Goal: Task Accomplishment & Management: Complete application form

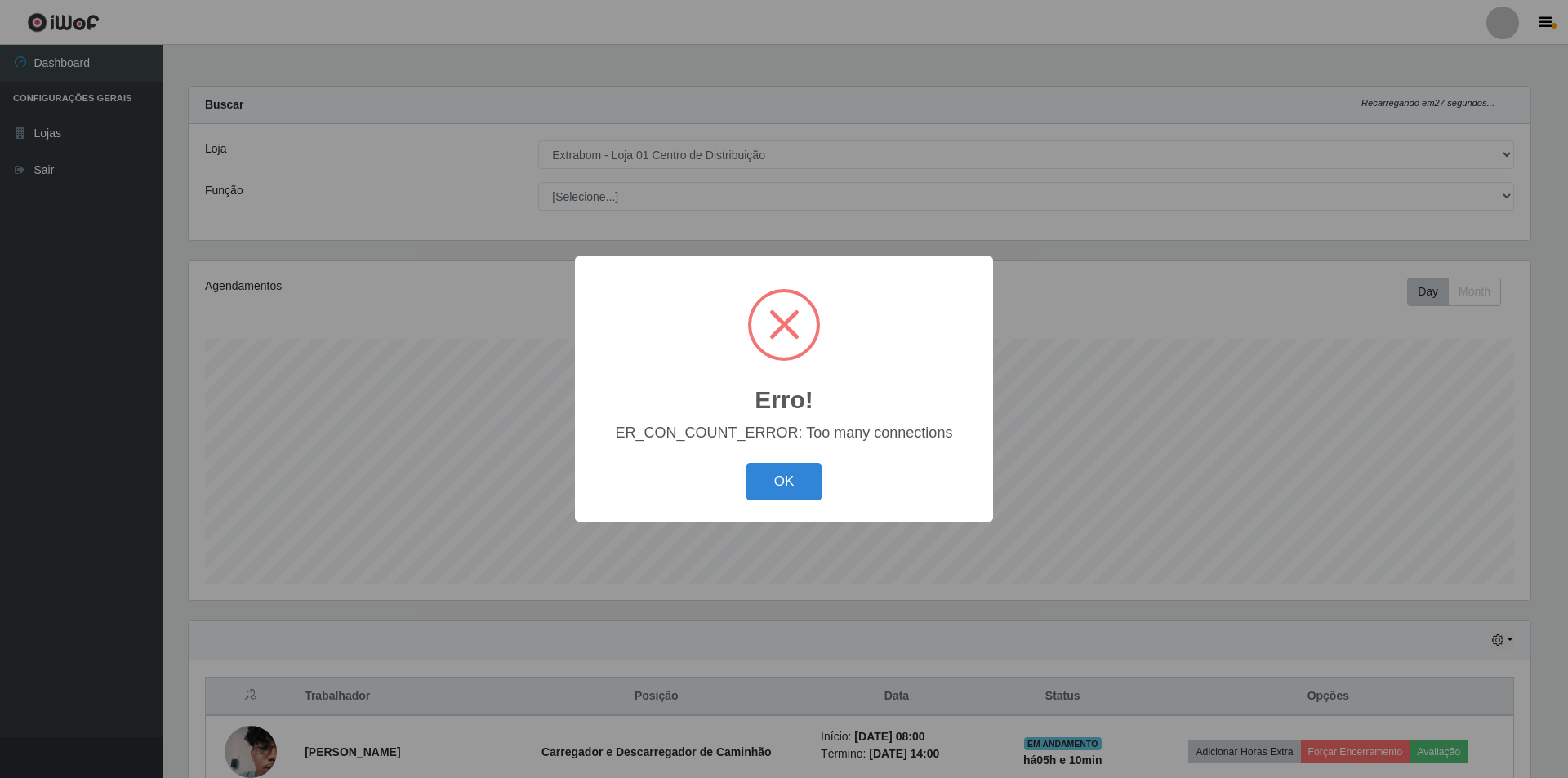
select select "435"
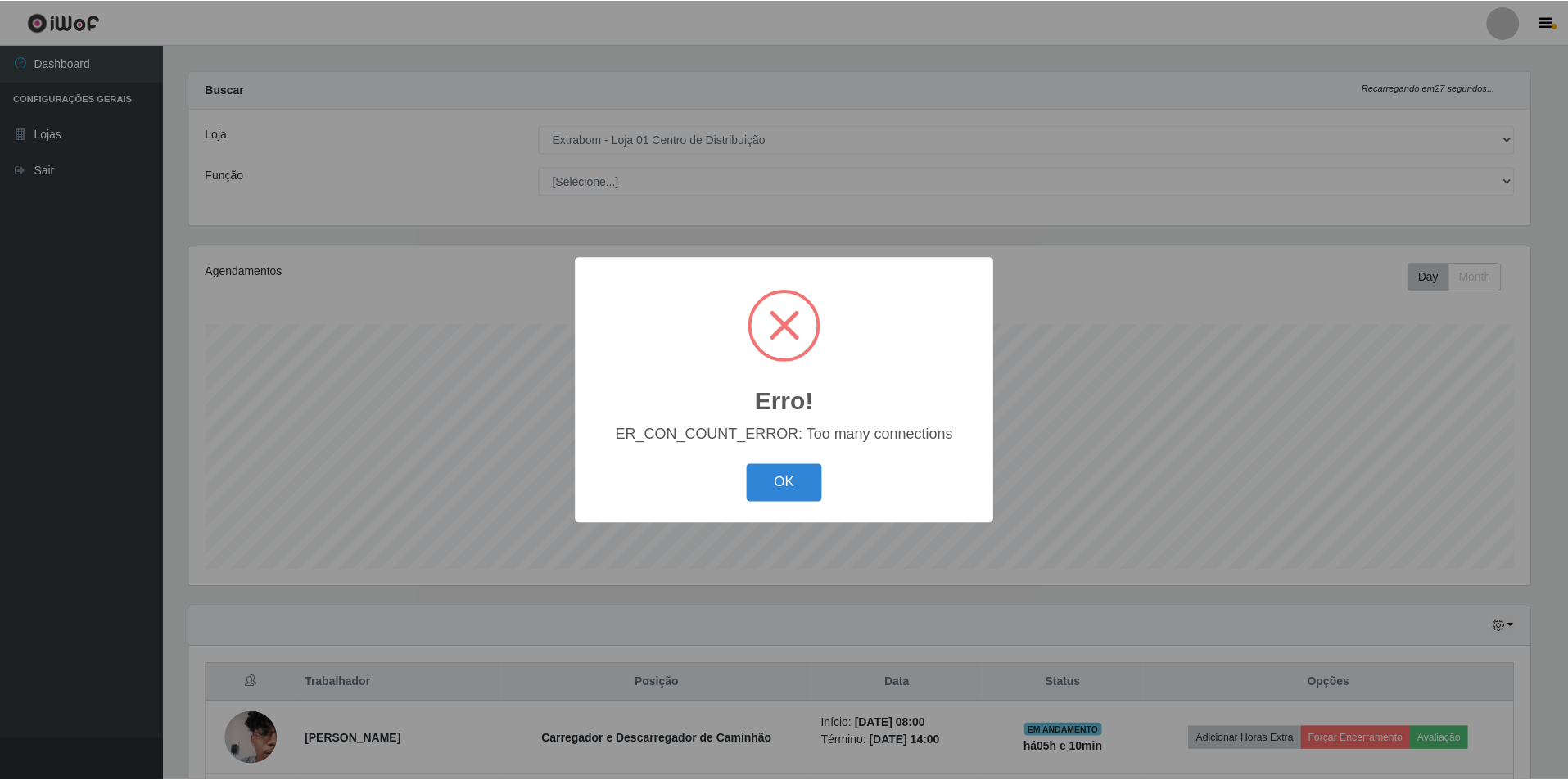
scroll to position [340, 1345]
click at [748, 464] on button "OK" at bounding box center [786, 483] width 76 height 39
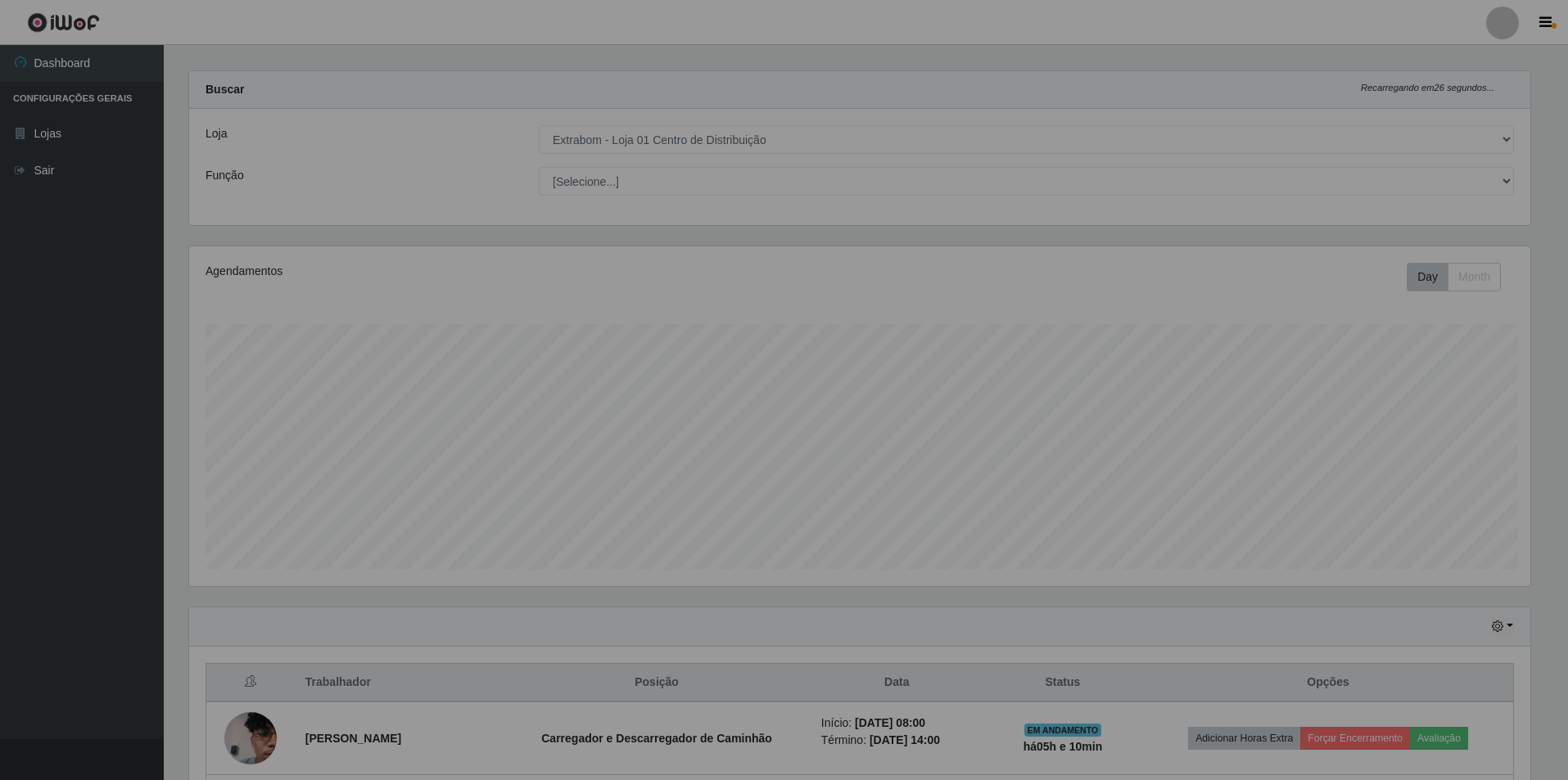
scroll to position [340, 1353]
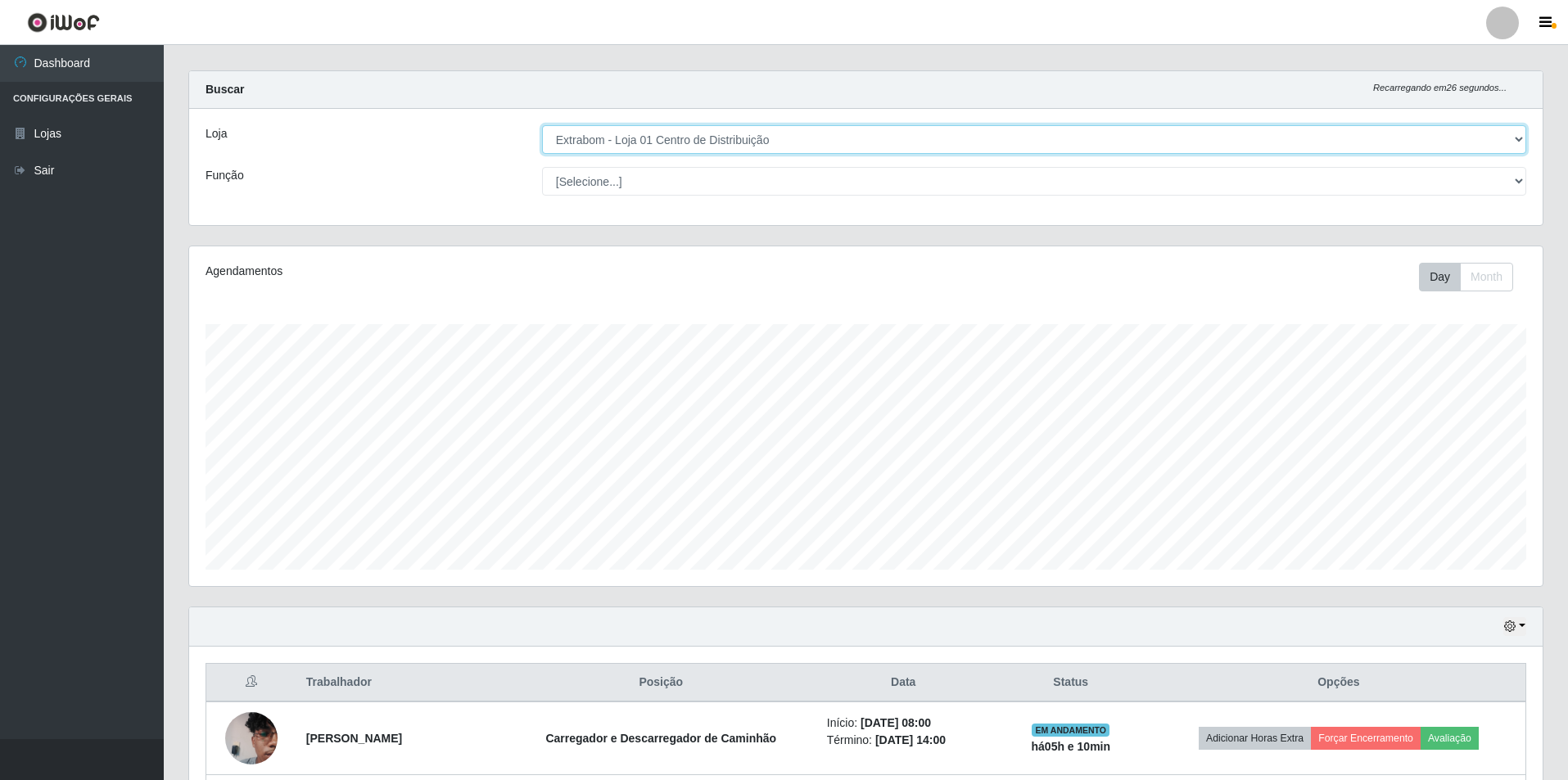
click at [672, 134] on select "[Selecione...] Extrabom - Loja 01 Centro de Distribuição" at bounding box center [1034, 139] width 984 height 29
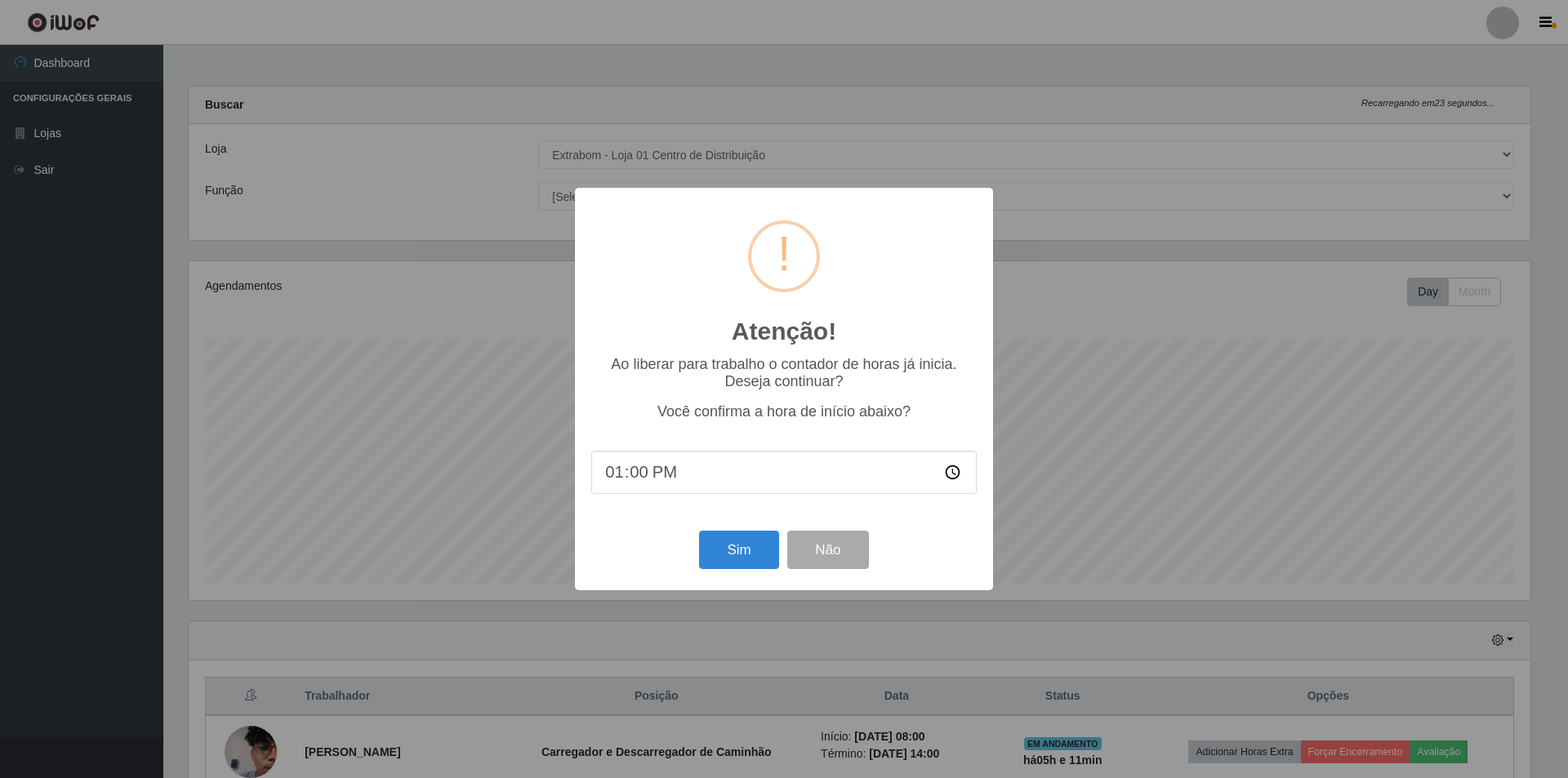
select select "435"
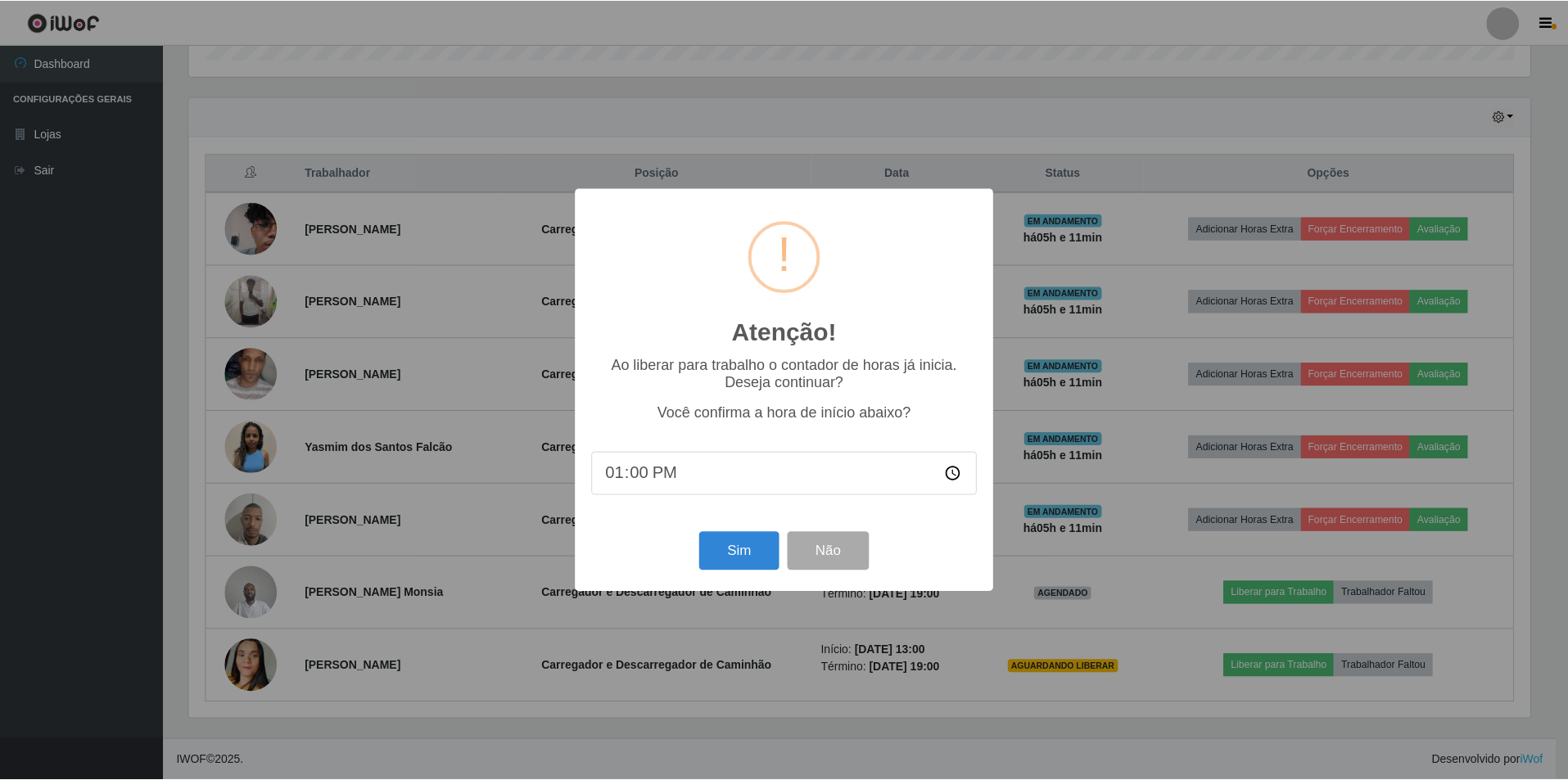
scroll to position [340, 1345]
click at [680, 482] on input "13:00" at bounding box center [786, 473] width 386 height 43
click at [645, 476] on input "13:00" at bounding box center [786, 473] width 386 height 43
type input "13:11"
click at [760, 566] on button "Sim" at bounding box center [740, 551] width 79 height 39
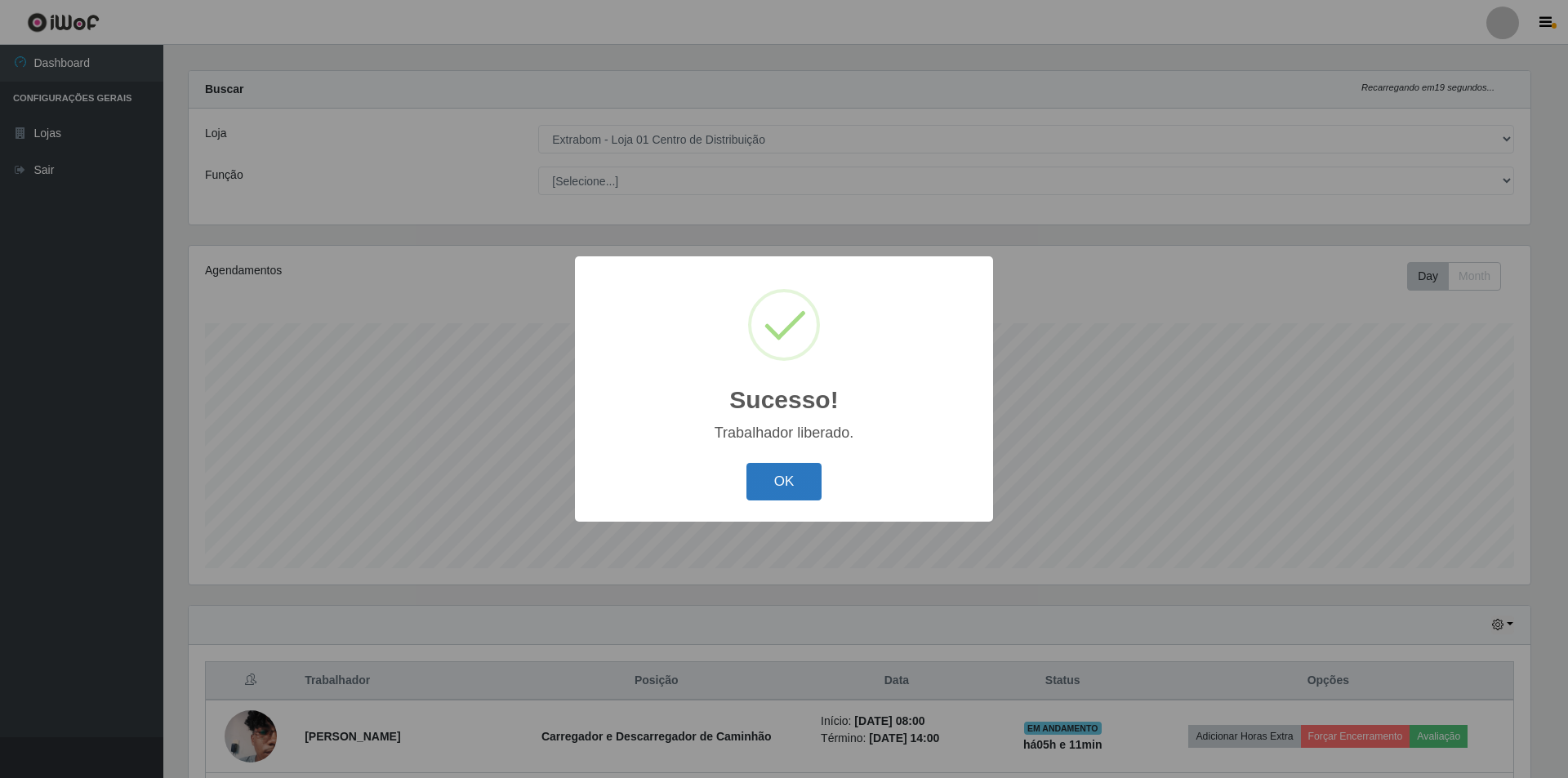
click at [794, 493] on button "OK" at bounding box center [784, 482] width 76 height 39
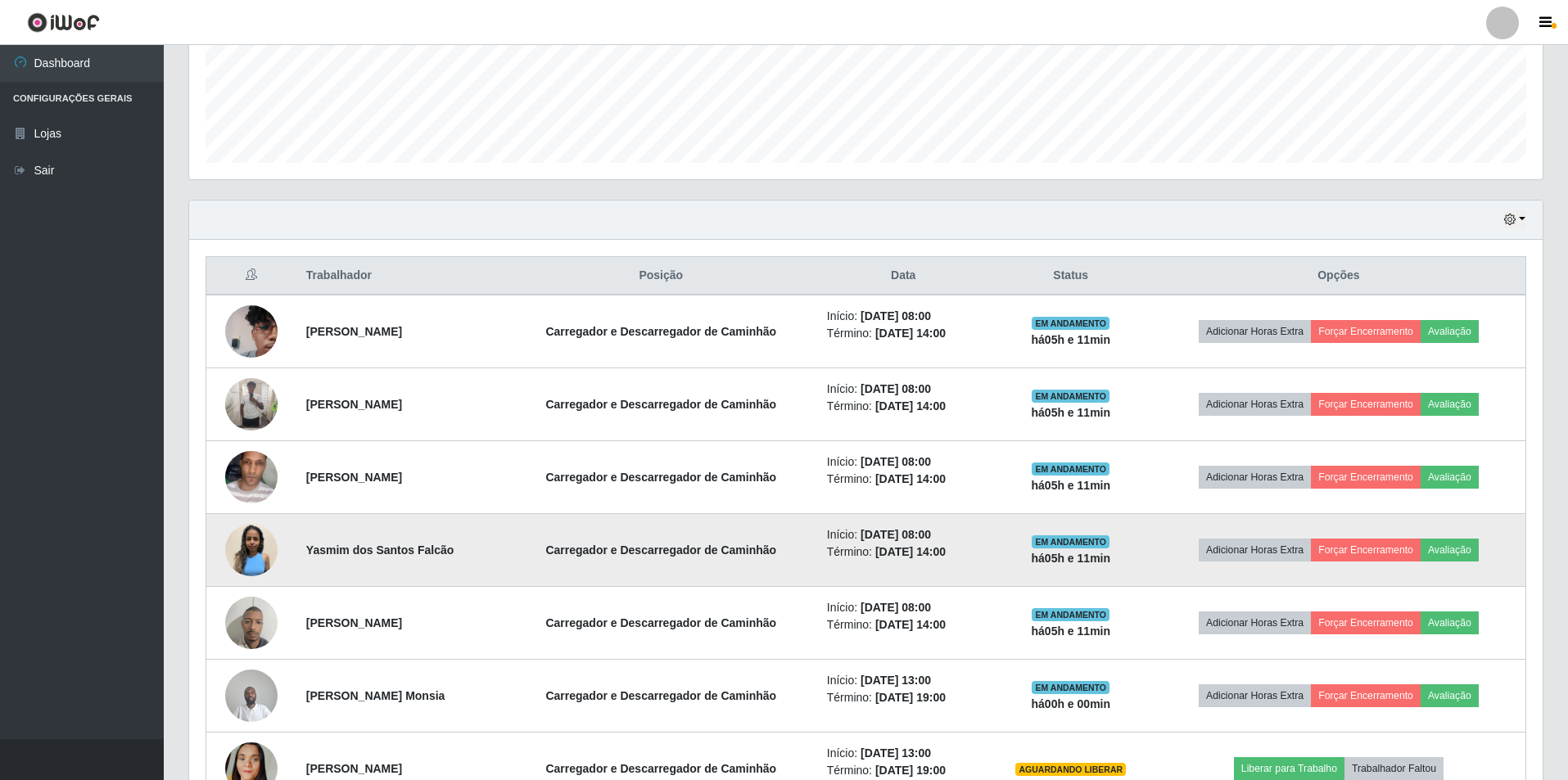
scroll to position [425, 0]
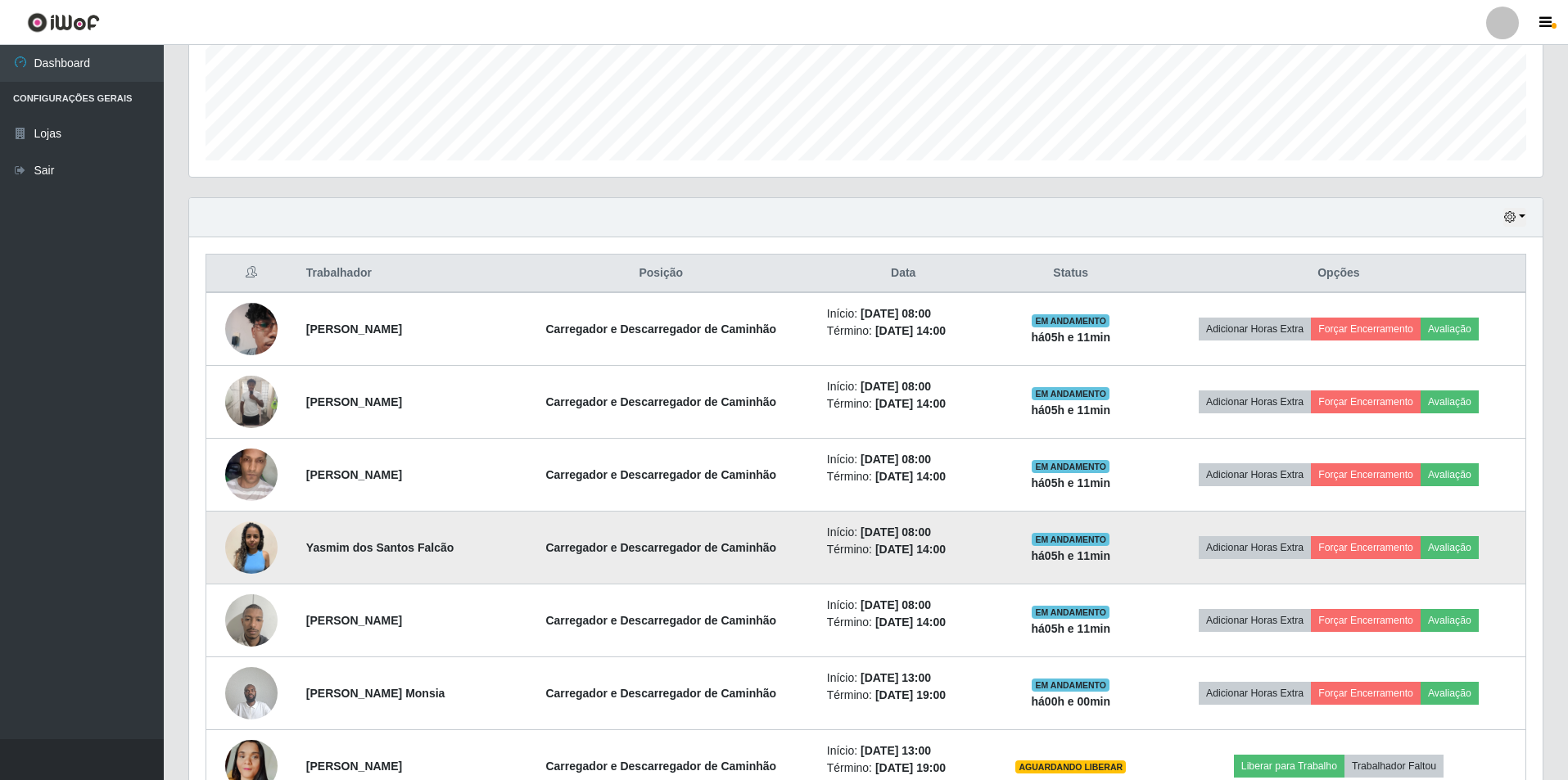
click at [250, 545] on img at bounding box center [251, 548] width 52 height 52
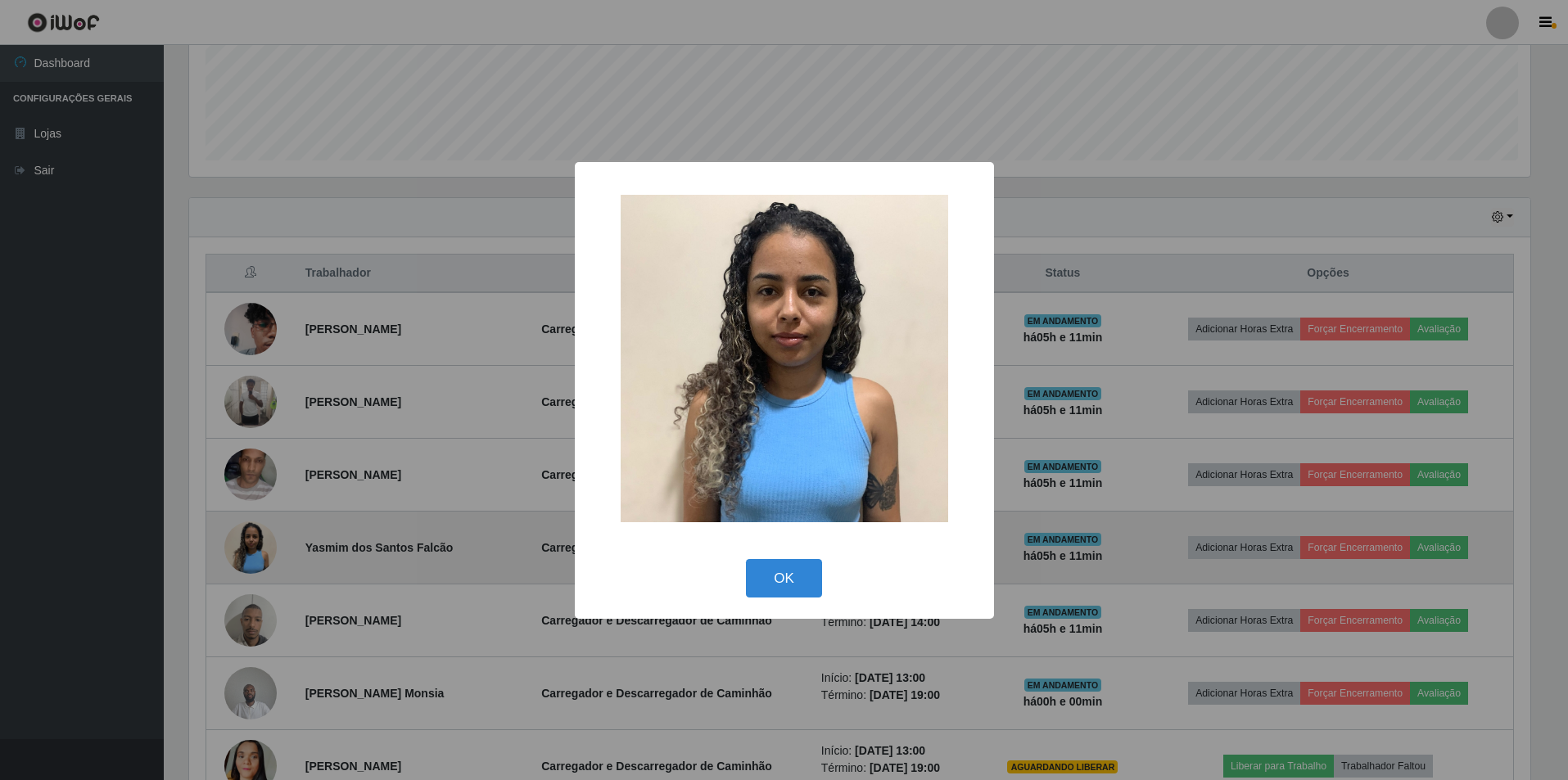
scroll to position [340, 1345]
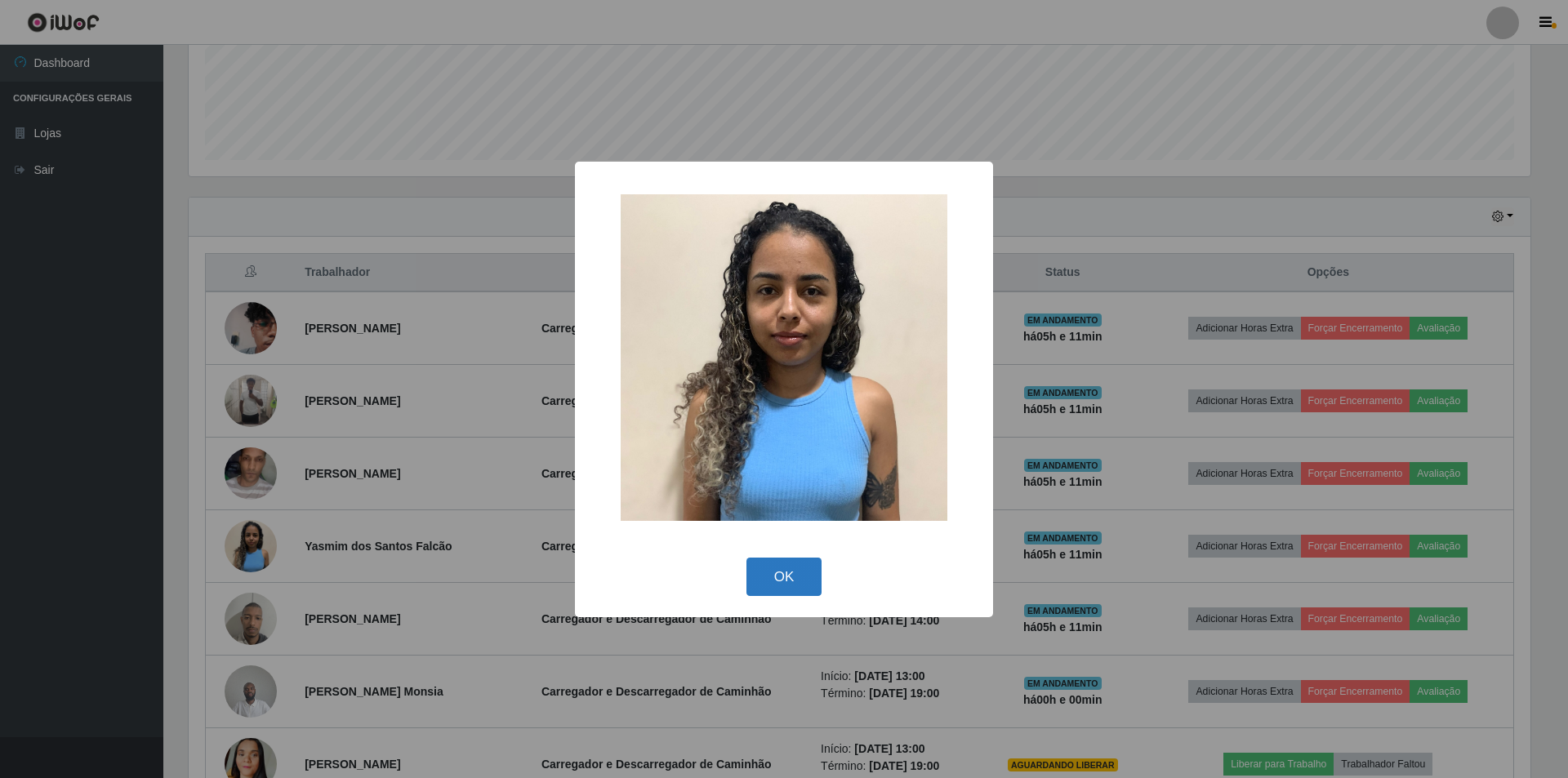
drag, startPoint x: 793, startPoint y: 605, endPoint x: 793, endPoint y: 592, distance: 13.0
click at [793, 604] on div "× OK Cancel" at bounding box center [784, 389] width 418 height 455
click at [792, 580] on button "OK" at bounding box center [784, 577] width 76 height 39
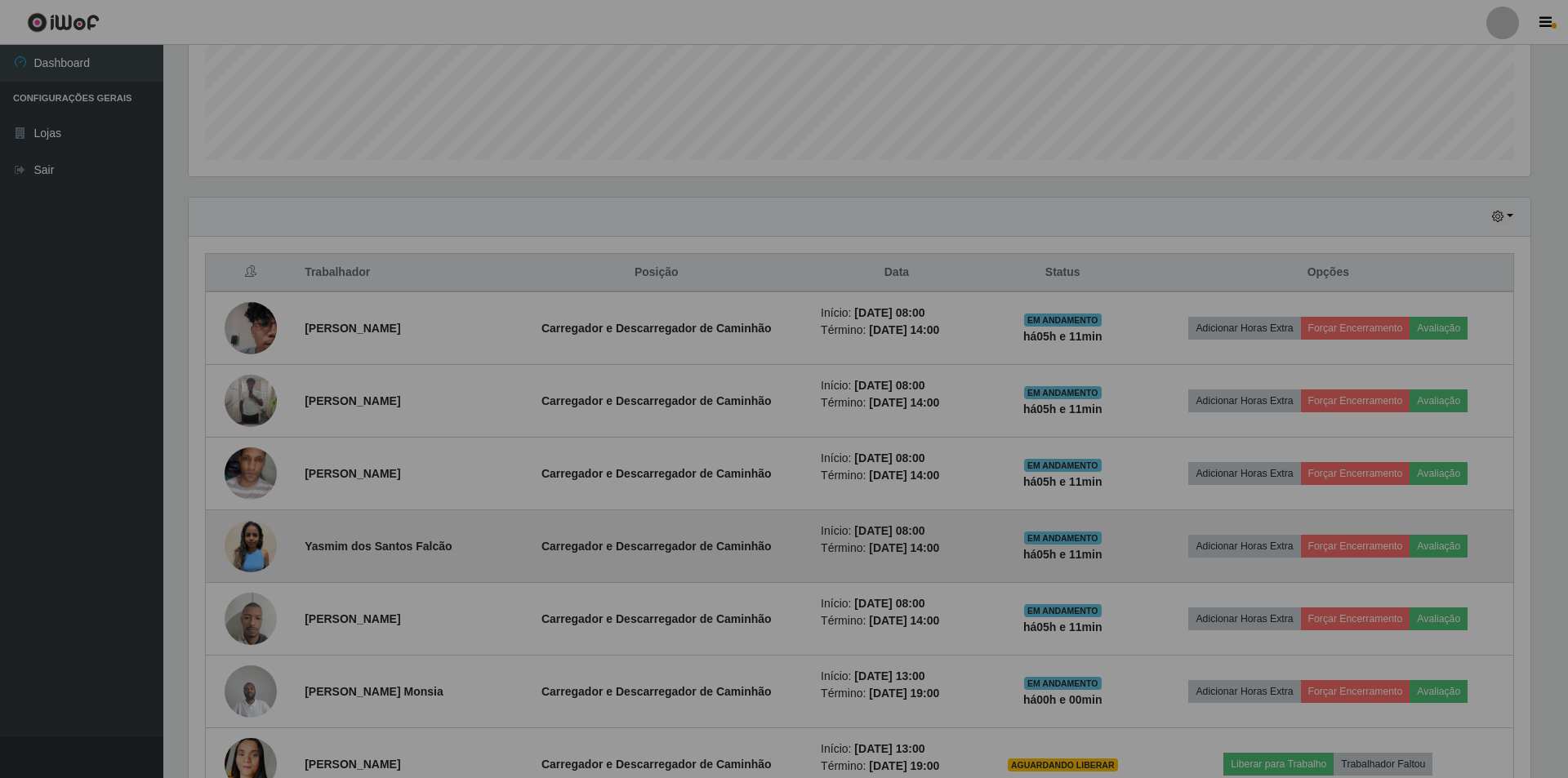
scroll to position [339, 1349]
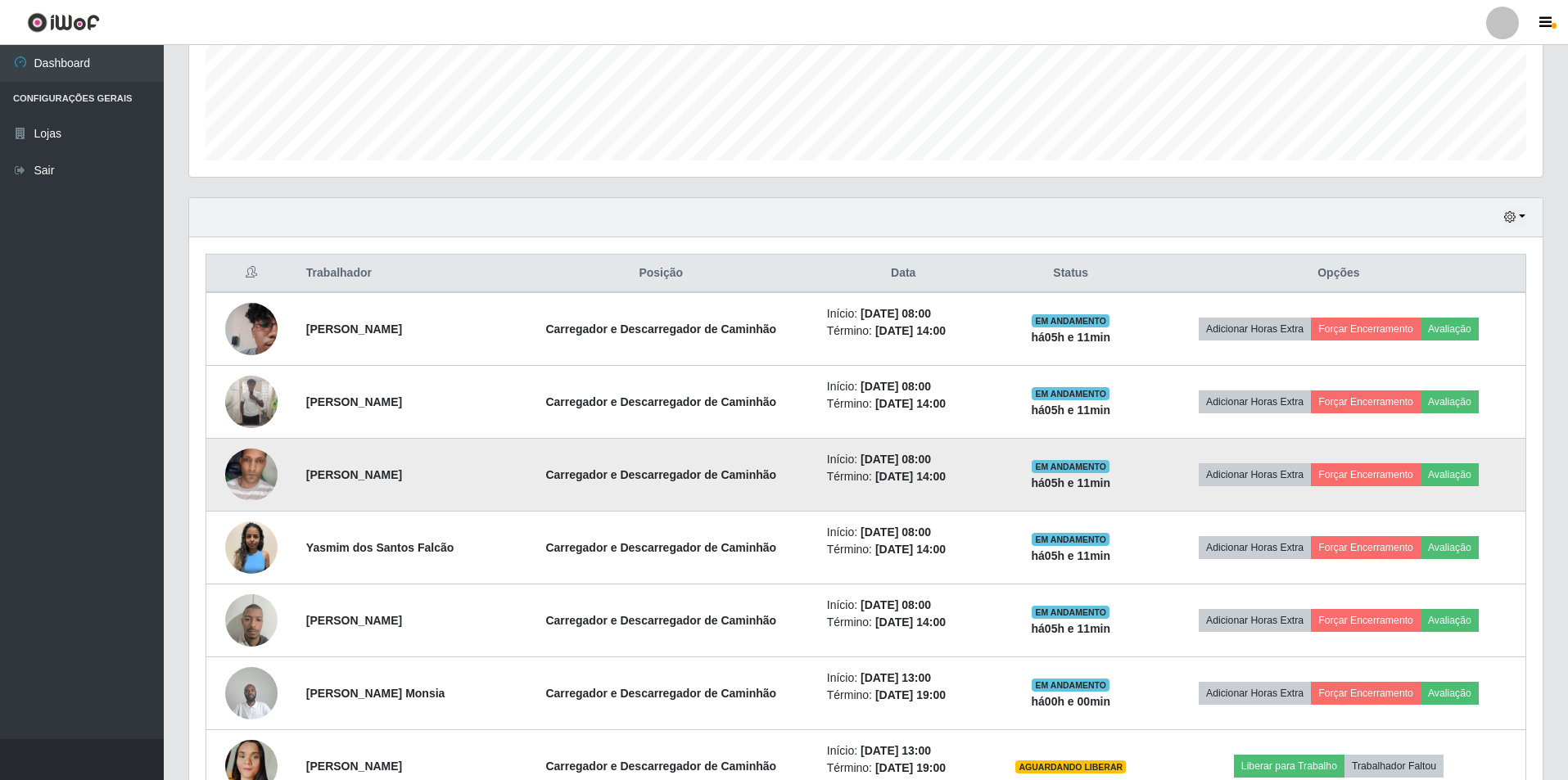
click at [250, 471] on img at bounding box center [251, 475] width 52 height 85
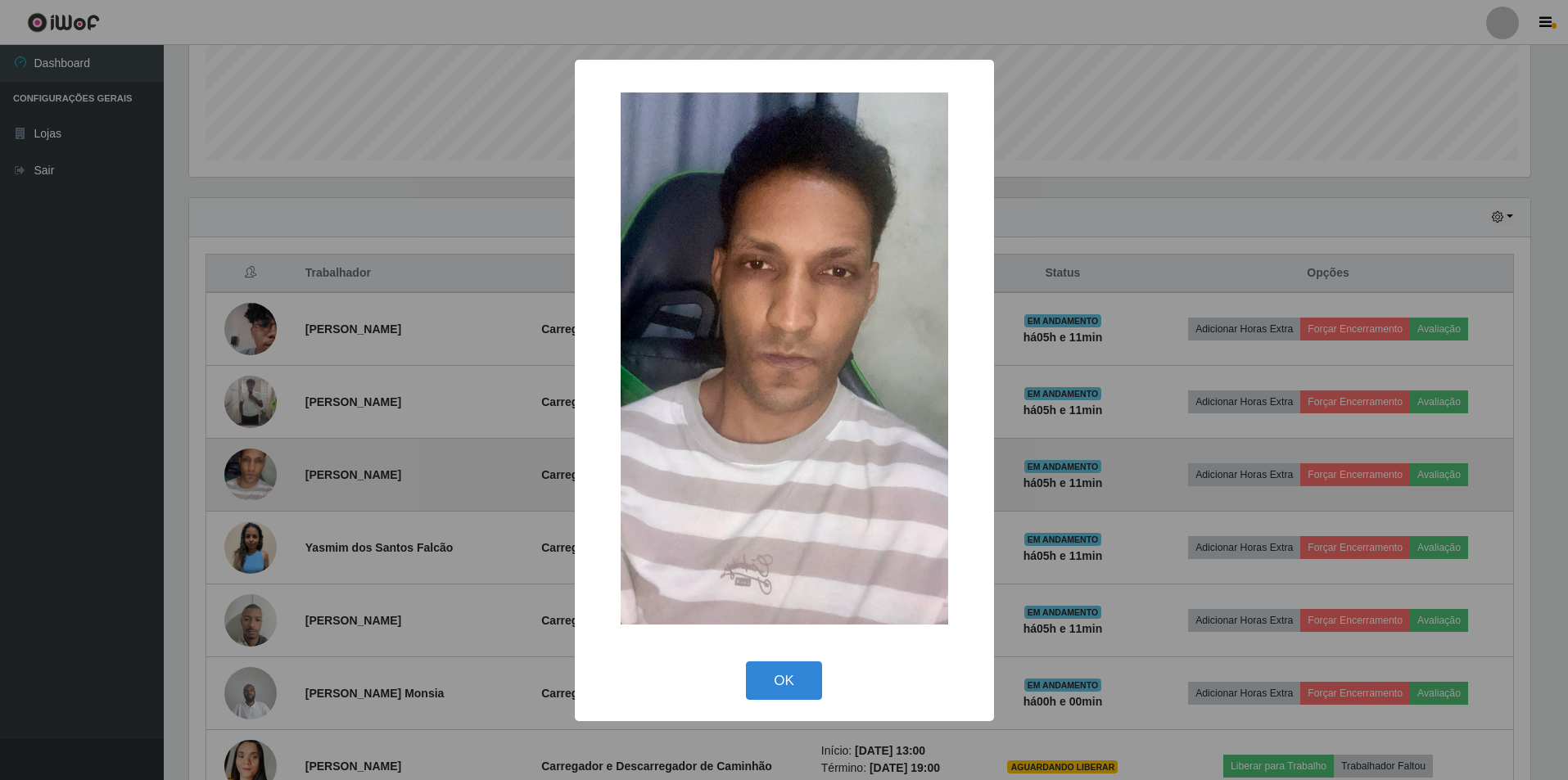
scroll to position [340, 1345]
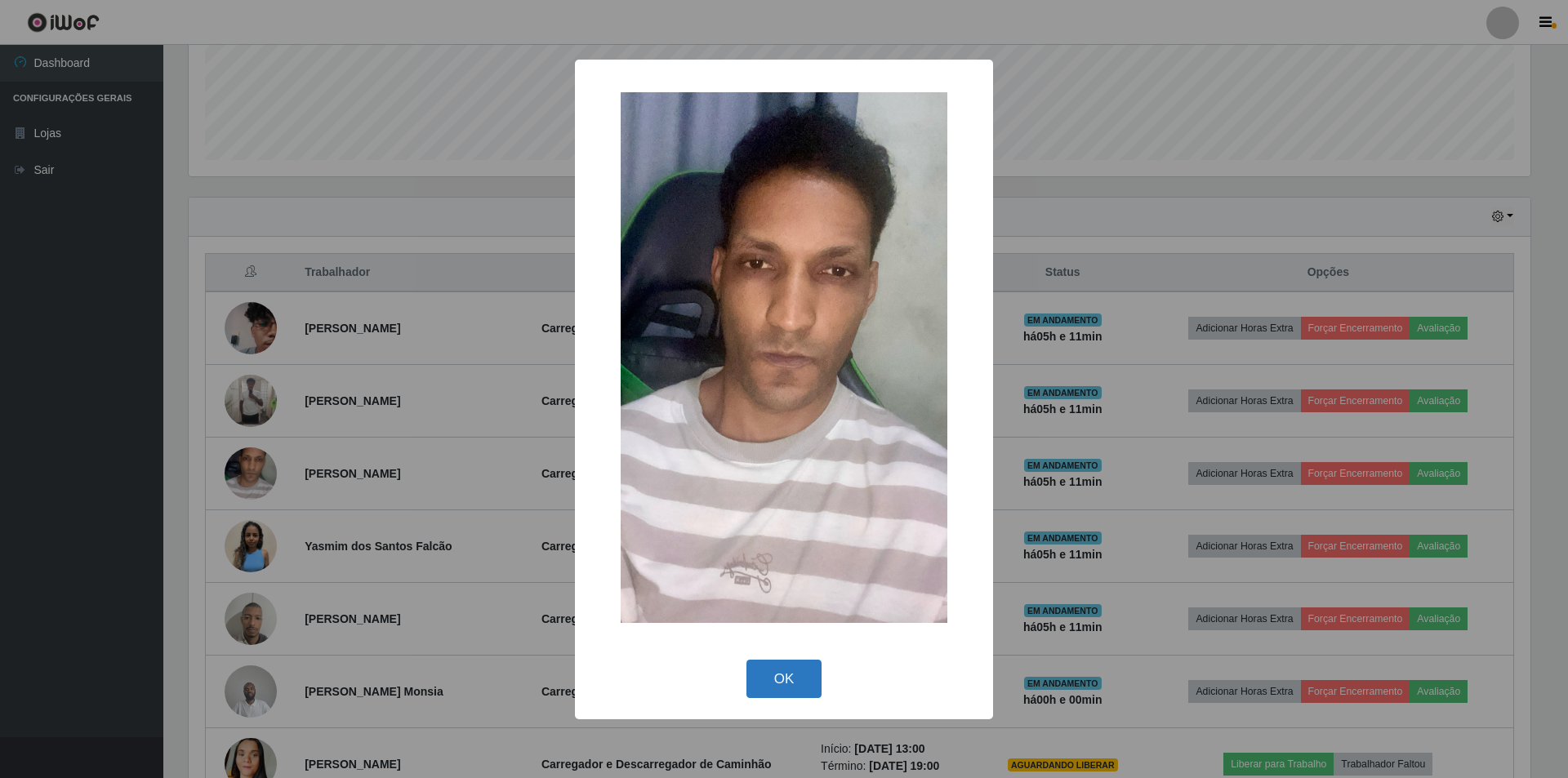
click at [779, 689] on button "OK" at bounding box center [784, 679] width 76 height 39
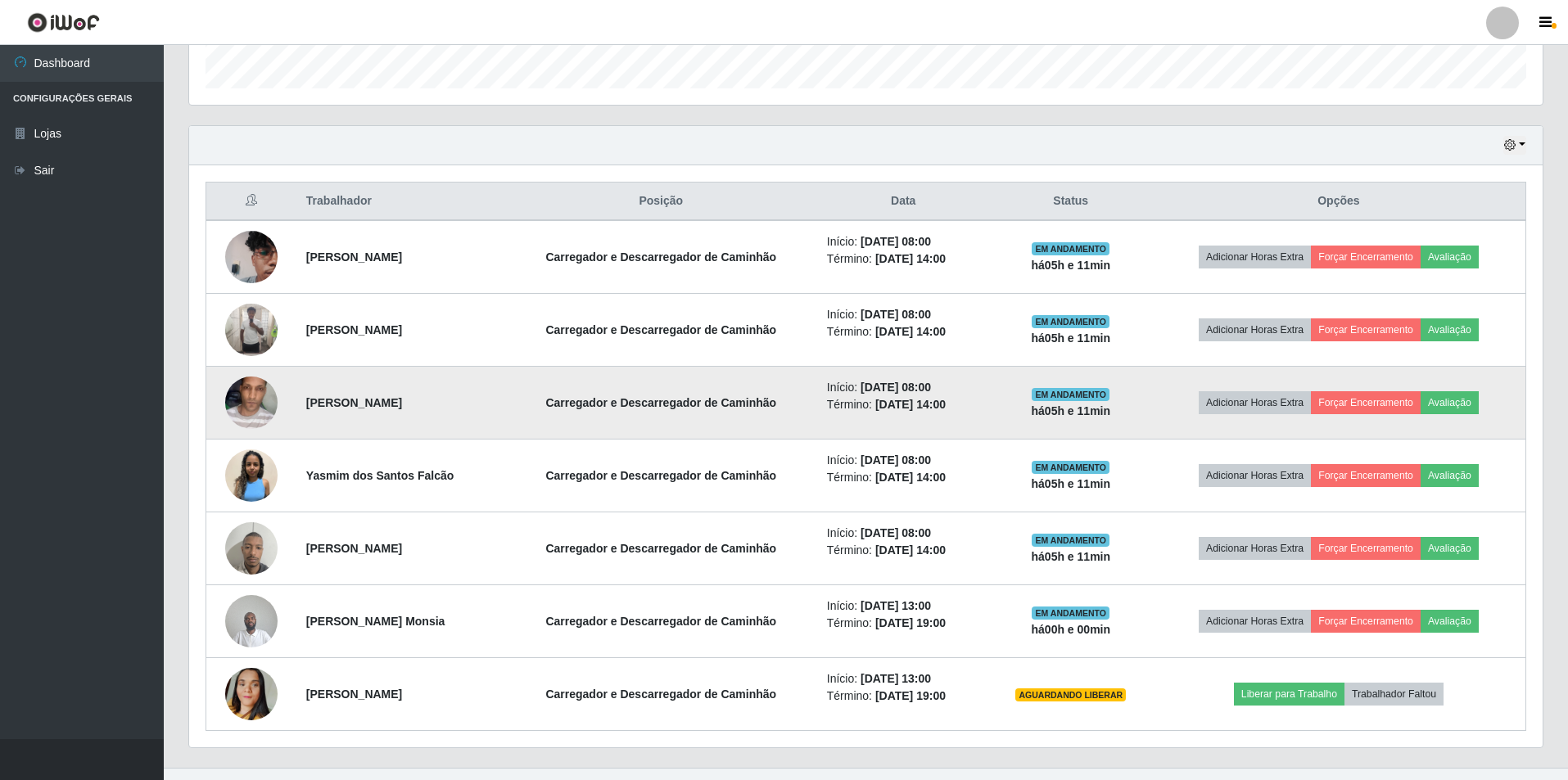
scroll to position [526, 0]
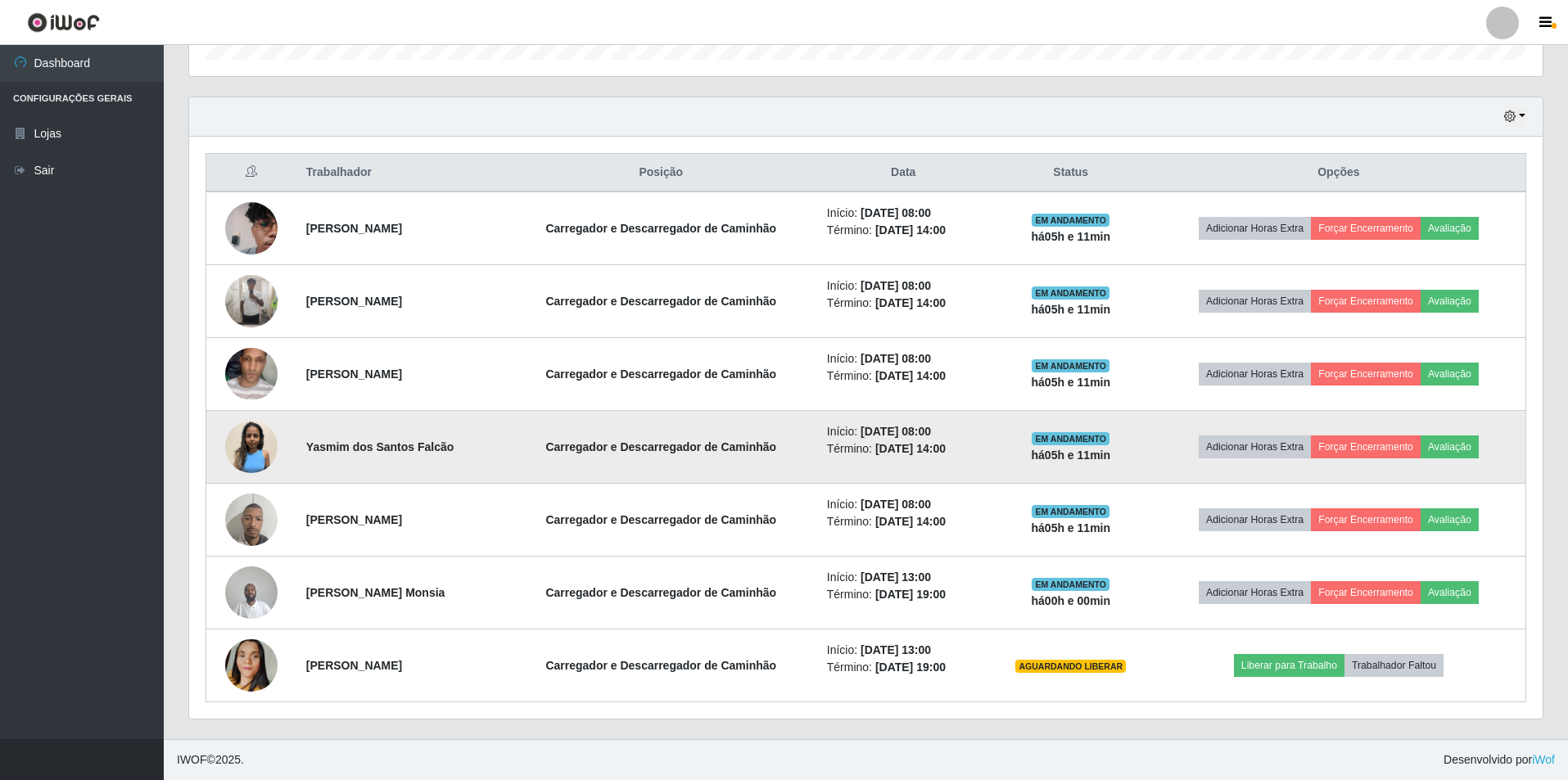
drag, startPoint x: 1156, startPoint y: 461, endPoint x: 1054, endPoint y: 452, distance: 102.4
click at [1055, 452] on td "EM ANDAMENTO há 05 h e 11 min" at bounding box center [1071, 447] width 162 height 73
drag, startPoint x: 1049, startPoint y: 452, endPoint x: 1066, endPoint y: 452, distance: 17.0
click at [1050, 452] on td "EM ANDAMENTO há 05 h e 11 min" at bounding box center [1071, 447] width 162 height 73
click at [1068, 453] on strong "há 05 h e 11 min" at bounding box center [1071, 455] width 79 height 13
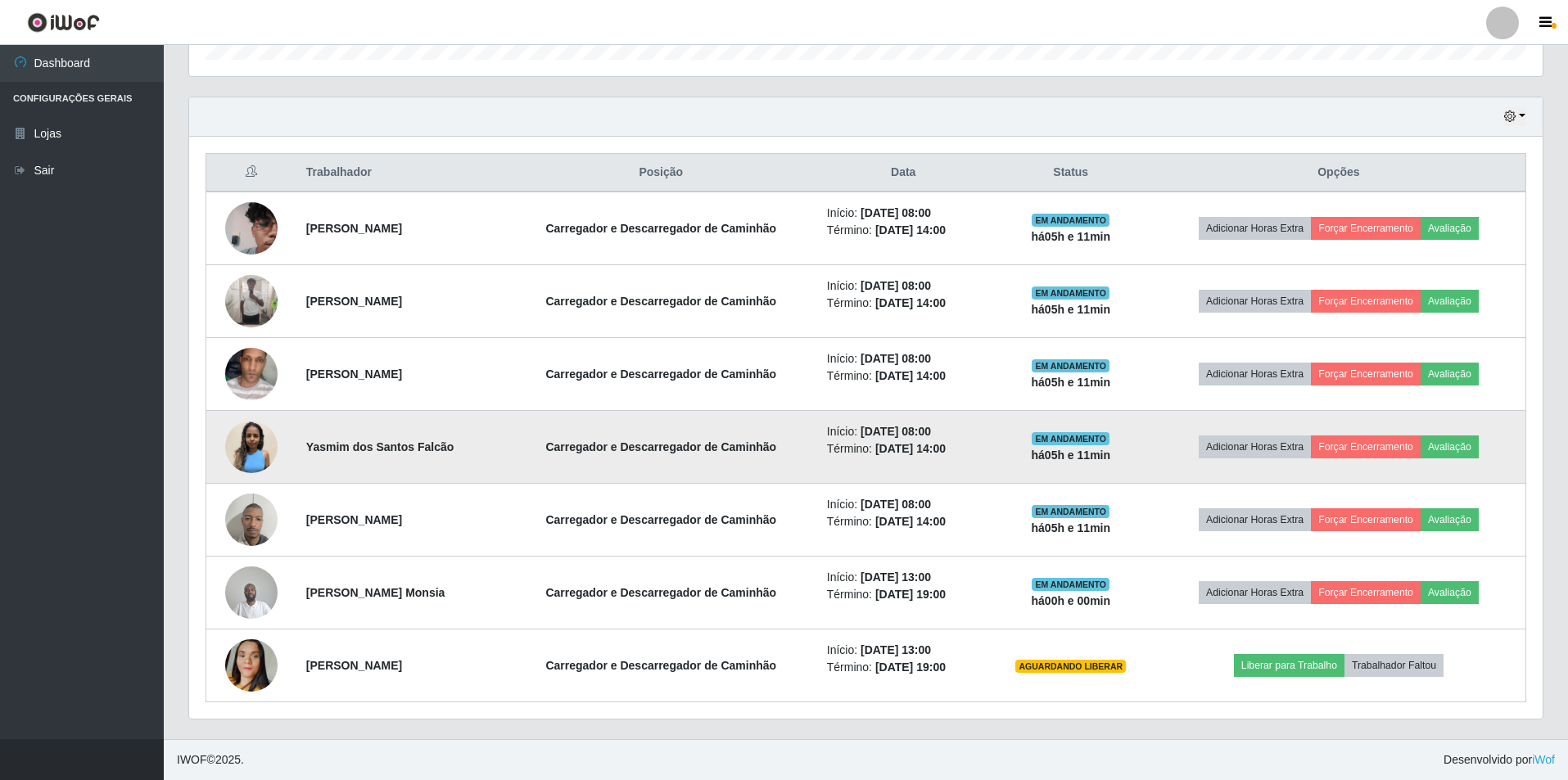
click at [1068, 453] on strong "há 05 h e 11 min" at bounding box center [1071, 455] width 79 height 13
click at [1101, 453] on strong "há 05 h e 11 min" at bounding box center [1071, 455] width 79 height 13
click at [1111, 455] on strong "há 05 h e 11 min" at bounding box center [1071, 455] width 79 height 13
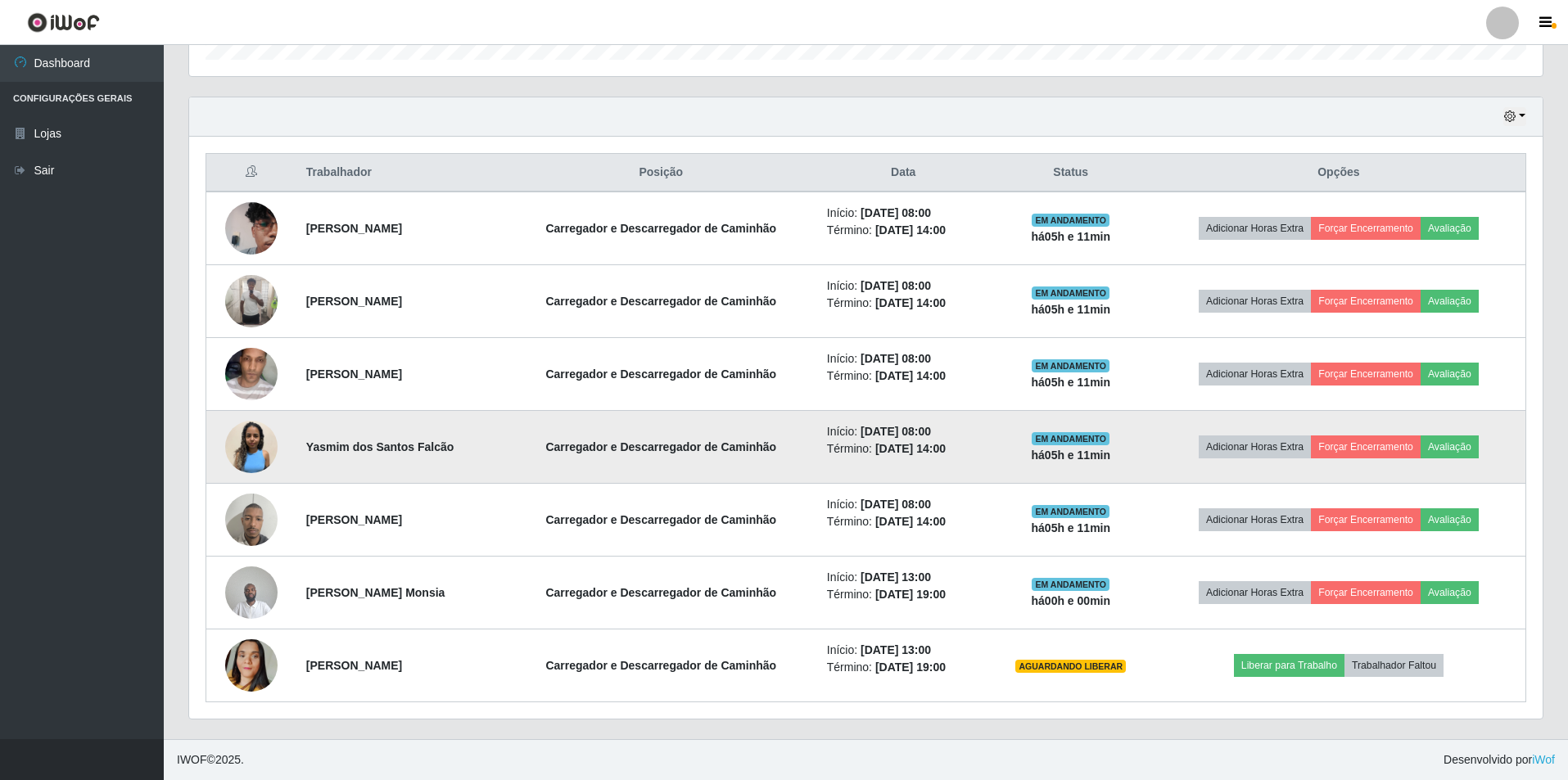
click at [1111, 455] on strong "há 05 h e 11 min" at bounding box center [1071, 455] width 79 height 13
click at [1111, 457] on strong "há 05 h e 11 min" at bounding box center [1071, 455] width 79 height 13
drag, startPoint x: 1152, startPoint y: 458, endPoint x: 1057, endPoint y: 461, distance: 95.0
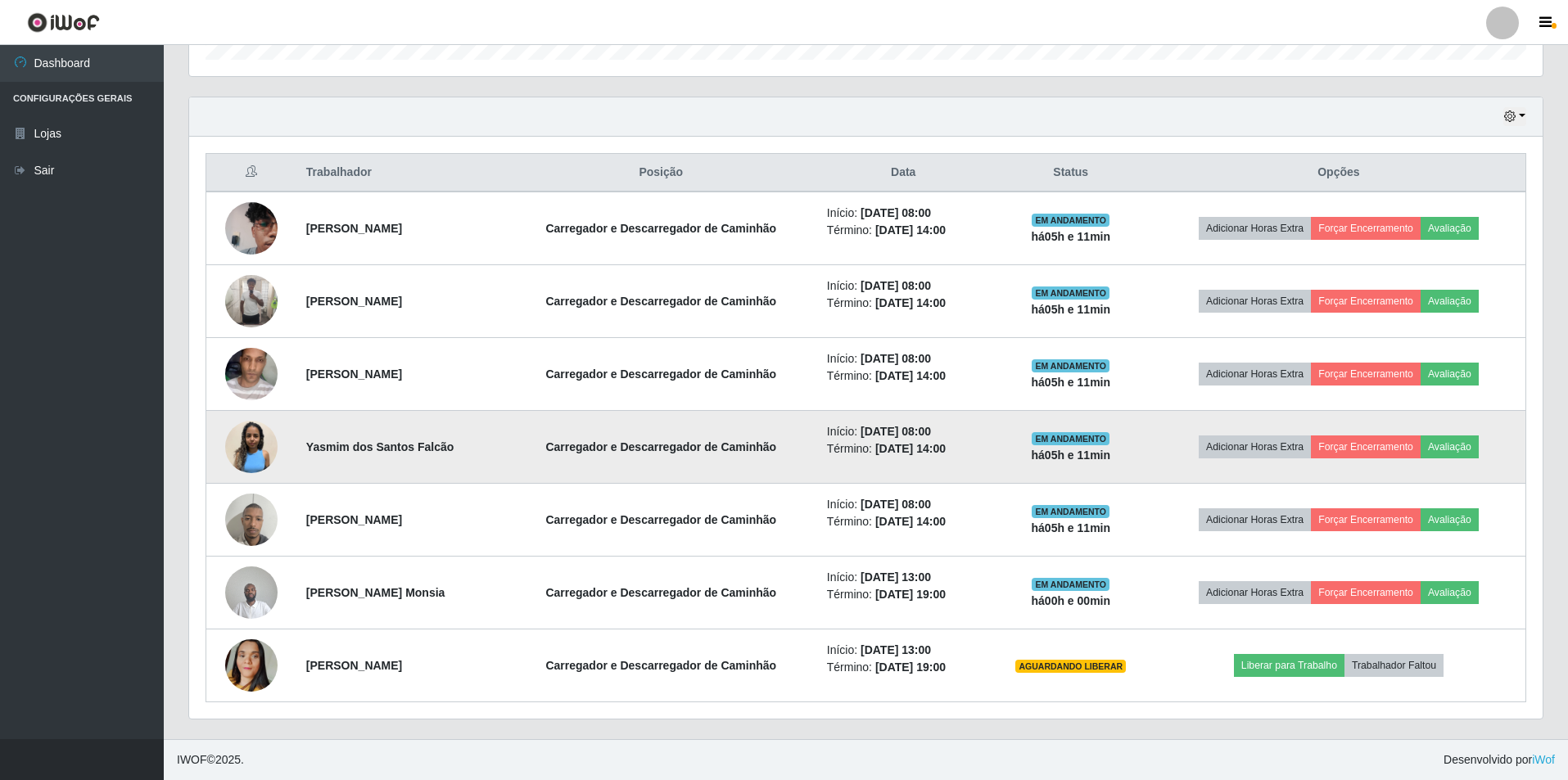
click at [1057, 461] on td "EM ANDAMENTO há 05 h e 11 min" at bounding box center [1071, 447] width 162 height 73
click at [1058, 461] on td "EM ANDAMENTO há 05 h e 11 min" at bounding box center [1071, 447] width 162 height 73
click at [1064, 457] on td "EM ANDAMENTO há 05 h e 11 min" at bounding box center [1071, 447] width 162 height 73
drag, startPoint x: 1064, startPoint y: 457, endPoint x: 1157, endPoint y: 458, distance: 93.0
click at [1152, 462] on td "EM ANDAMENTO há 05 h e 11 min" at bounding box center [1071, 447] width 162 height 73
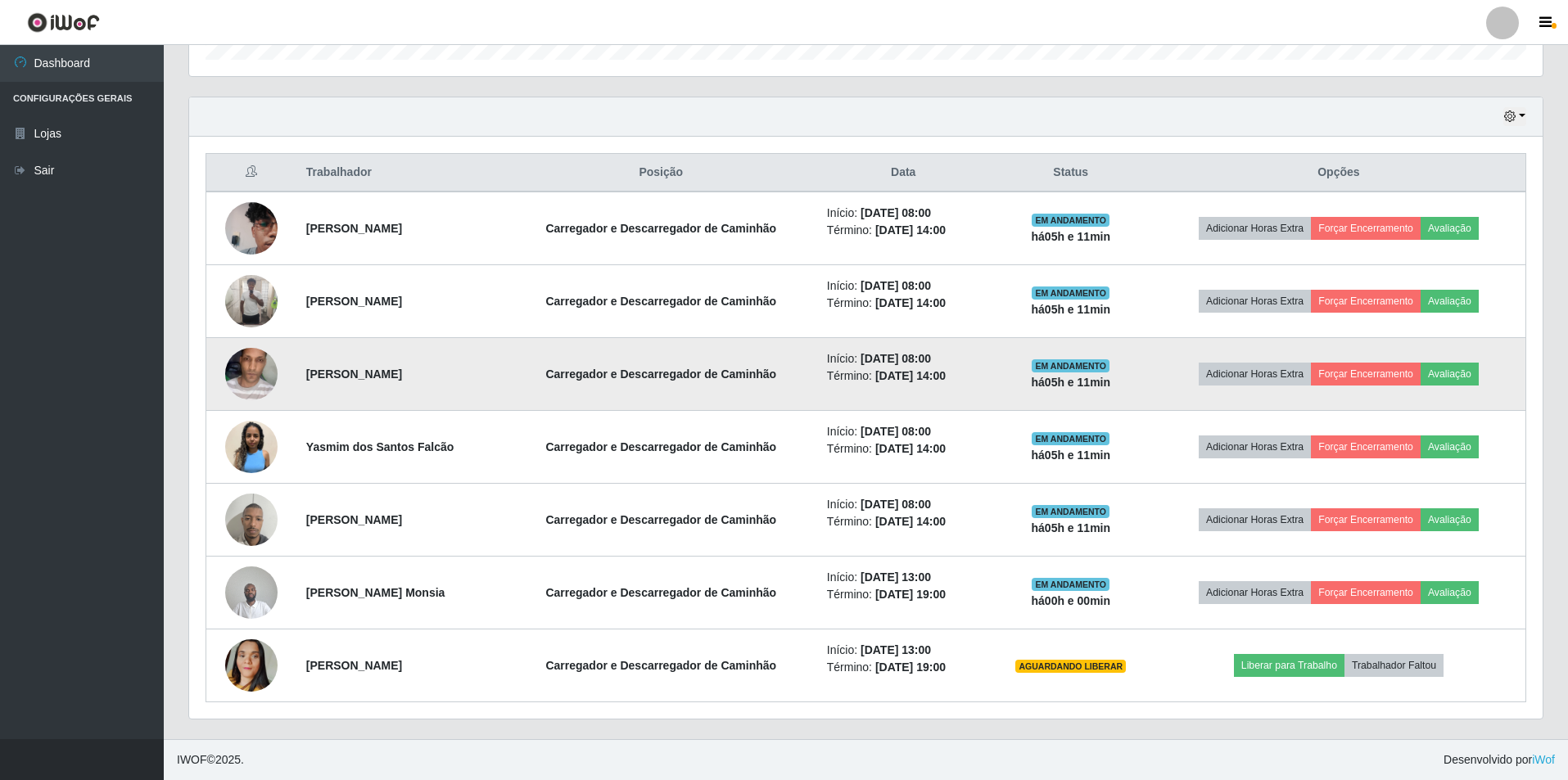
drag, startPoint x: 1162, startPoint y: 384, endPoint x: 1057, endPoint y: 391, distance: 105.2
click at [1057, 391] on td "EM ANDAMENTO há 05 h e 11 min" at bounding box center [1071, 375] width 162 height 73
click at [1063, 388] on td "EM ANDAMENTO há 05 h e 11 min" at bounding box center [1071, 375] width 162 height 73
click at [1066, 384] on strong "há 05 h e 11 min" at bounding box center [1071, 382] width 79 height 13
drag, startPoint x: 1066, startPoint y: 384, endPoint x: 1152, endPoint y: 385, distance: 86.0
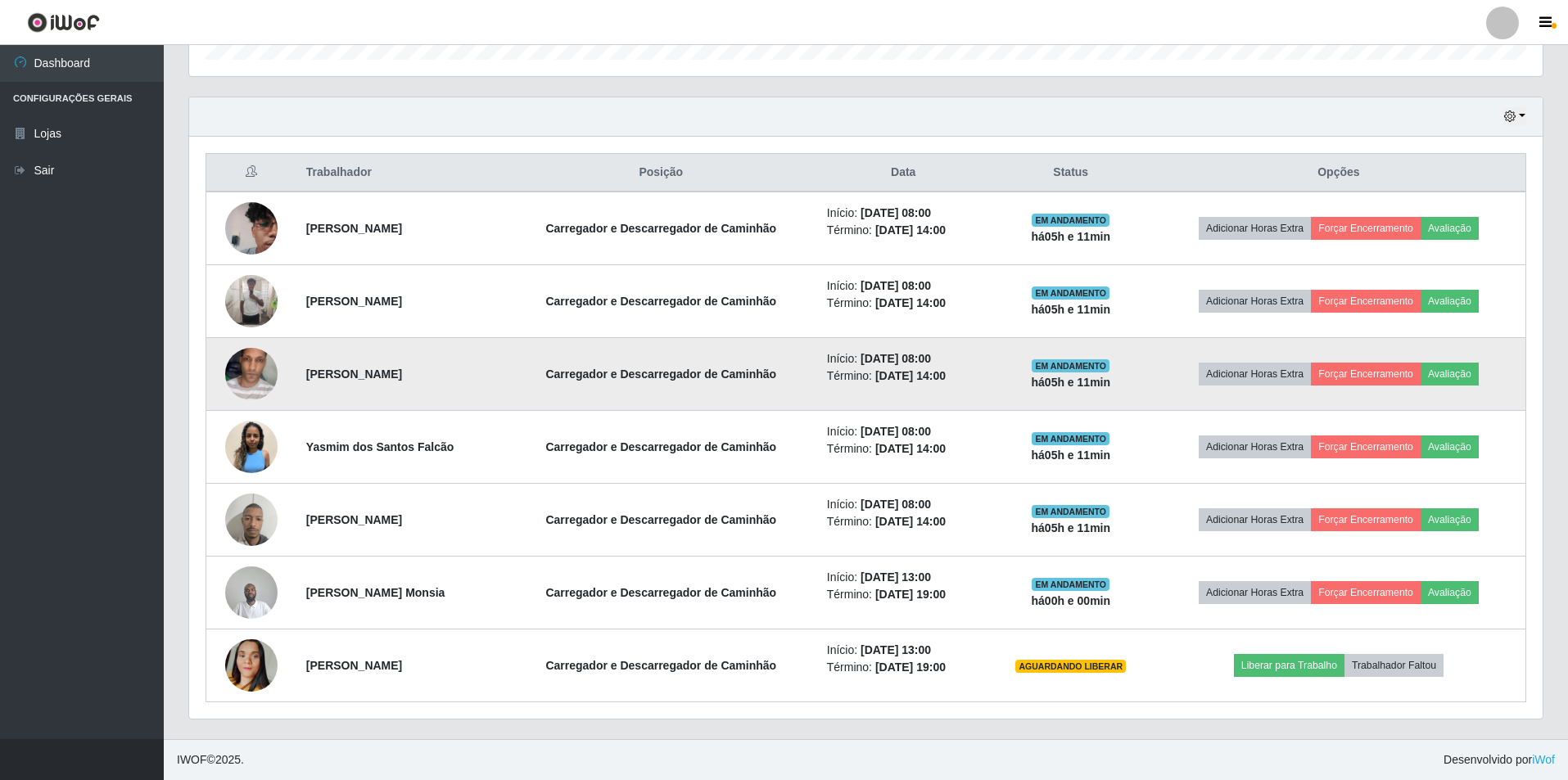
click at [1152, 385] on td "EM ANDAMENTO há 05 h e 11 min" at bounding box center [1071, 375] width 162 height 73
drag, startPoint x: 1155, startPoint y: 385, endPoint x: 1060, endPoint y: 385, distance: 95.0
click at [1060, 385] on td "EM ANDAMENTO há 05 h e 11 min" at bounding box center [1071, 375] width 162 height 73
click at [1067, 385] on strong "há 05 h e 11 min" at bounding box center [1071, 382] width 79 height 13
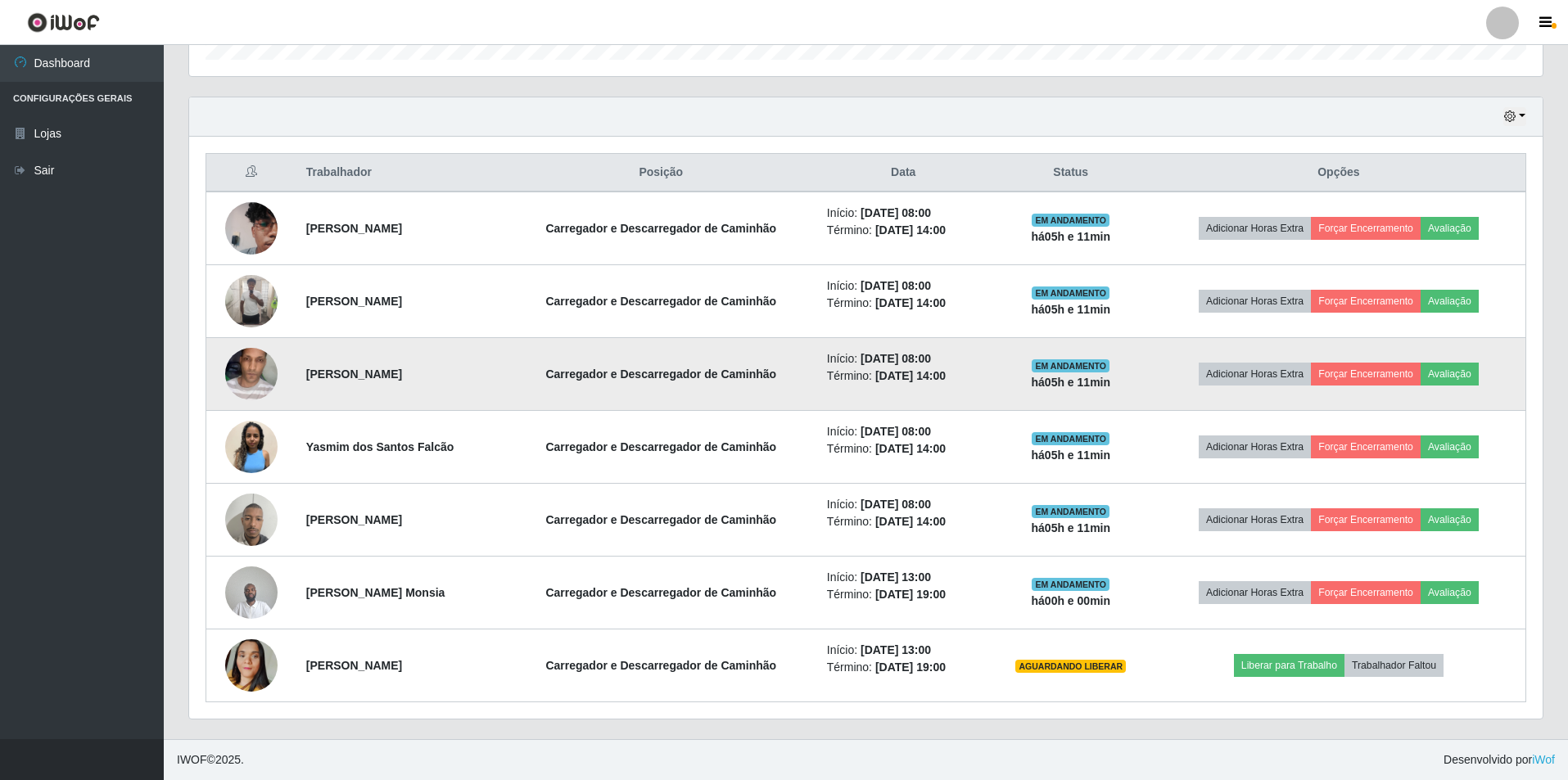
drag, startPoint x: 1067, startPoint y: 384, endPoint x: 1140, endPoint y: 371, distance: 74.1
click at [1111, 386] on strong "há 05 h e 11 min" at bounding box center [1071, 382] width 79 height 13
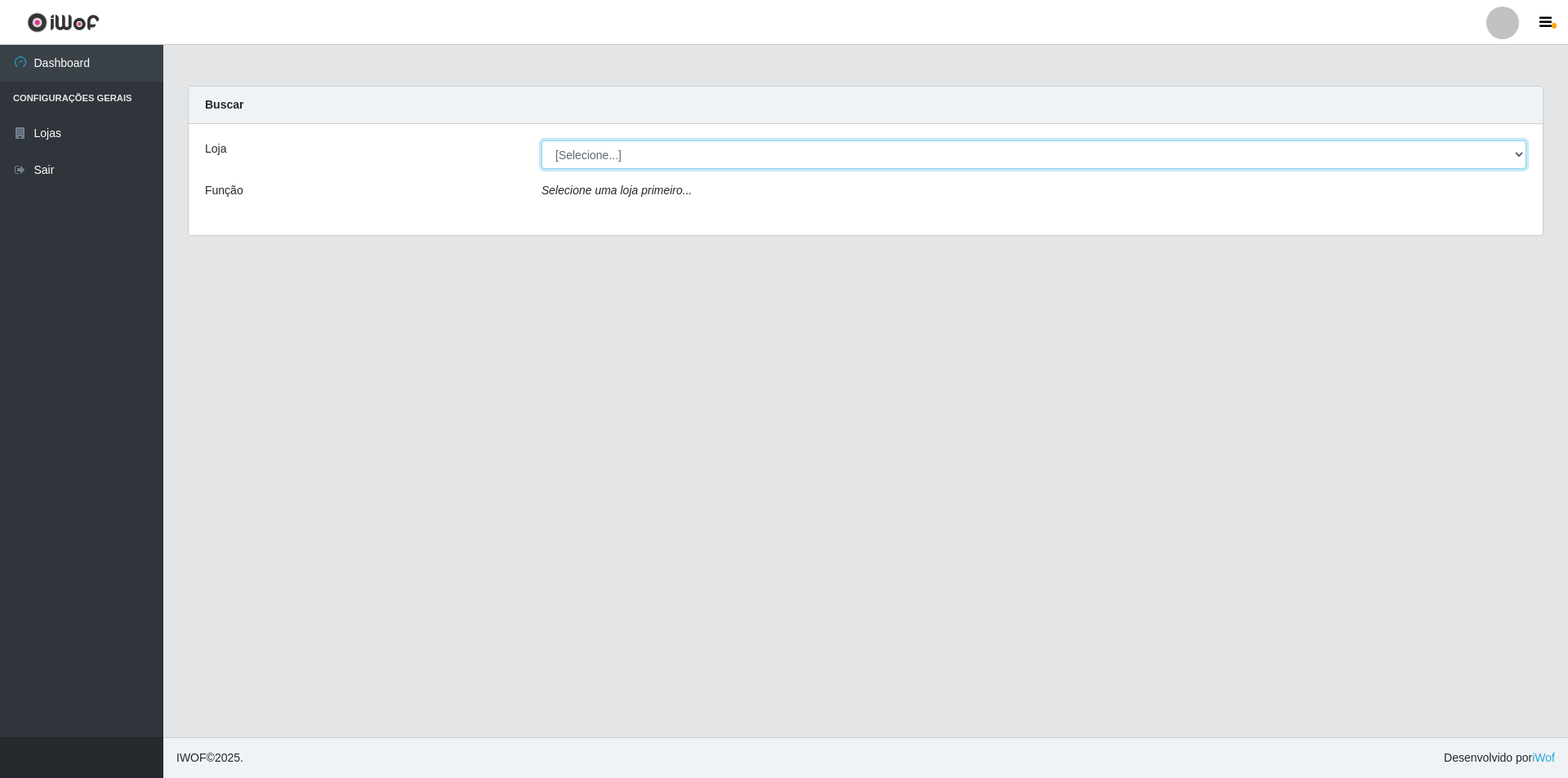
drag, startPoint x: 719, startPoint y: 155, endPoint x: 719, endPoint y: 167, distance: 12.0
click at [719, 155] on select "[Selecione...] Extrabom - Loja 01 Centro de Distribuição" at bounding box center [1034, 154] width 985 height 29
select select "435"
click at [541, 140] on select "[Selecione...] Extrabom - Loja 01 Centro de Distribuição" at bounding box center [1034, 154] width 985 height 29
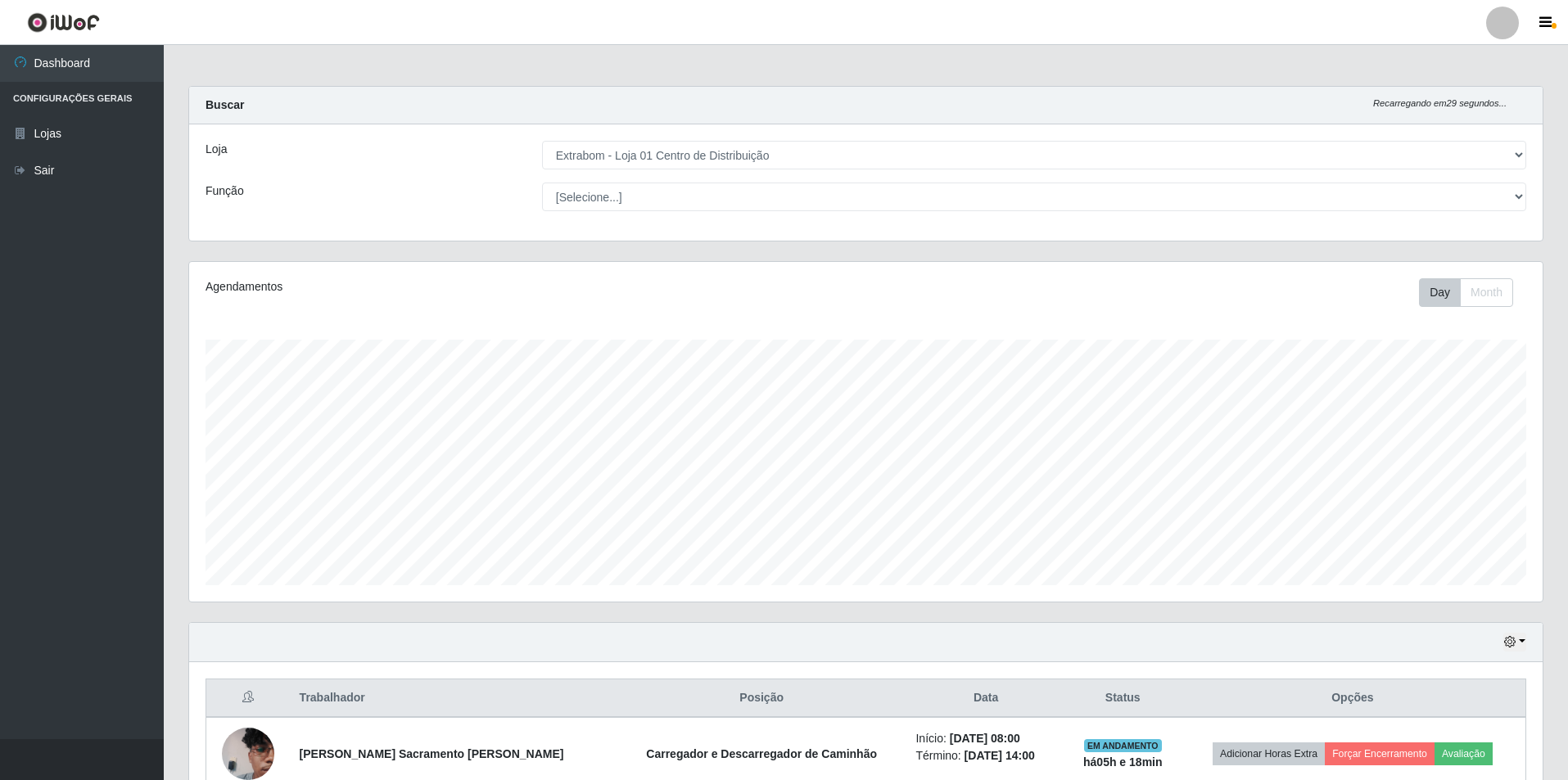
click at [224, 184] on label "Função" at bounding box center [224, 191] width 39 height 17
click at [542, 184] on select "[Selecione...] Carregador e Descarregador de Caminhão Carregador e Descarregado…" at bounding box center [1034, 197] width 984 height 29
click at [224, 189] on label "Função" at bounding box center [224, 191] width 39 height 17
click at [542, 189] on select "[Selecione...] Carregador e Descarregador de Caminhão Carregador e Descarregado…" at bounding box center [1034, 197] width 984 height 29
click at [223, 193] on label "Função" at bounding box center [224, 191] width 39 height 17
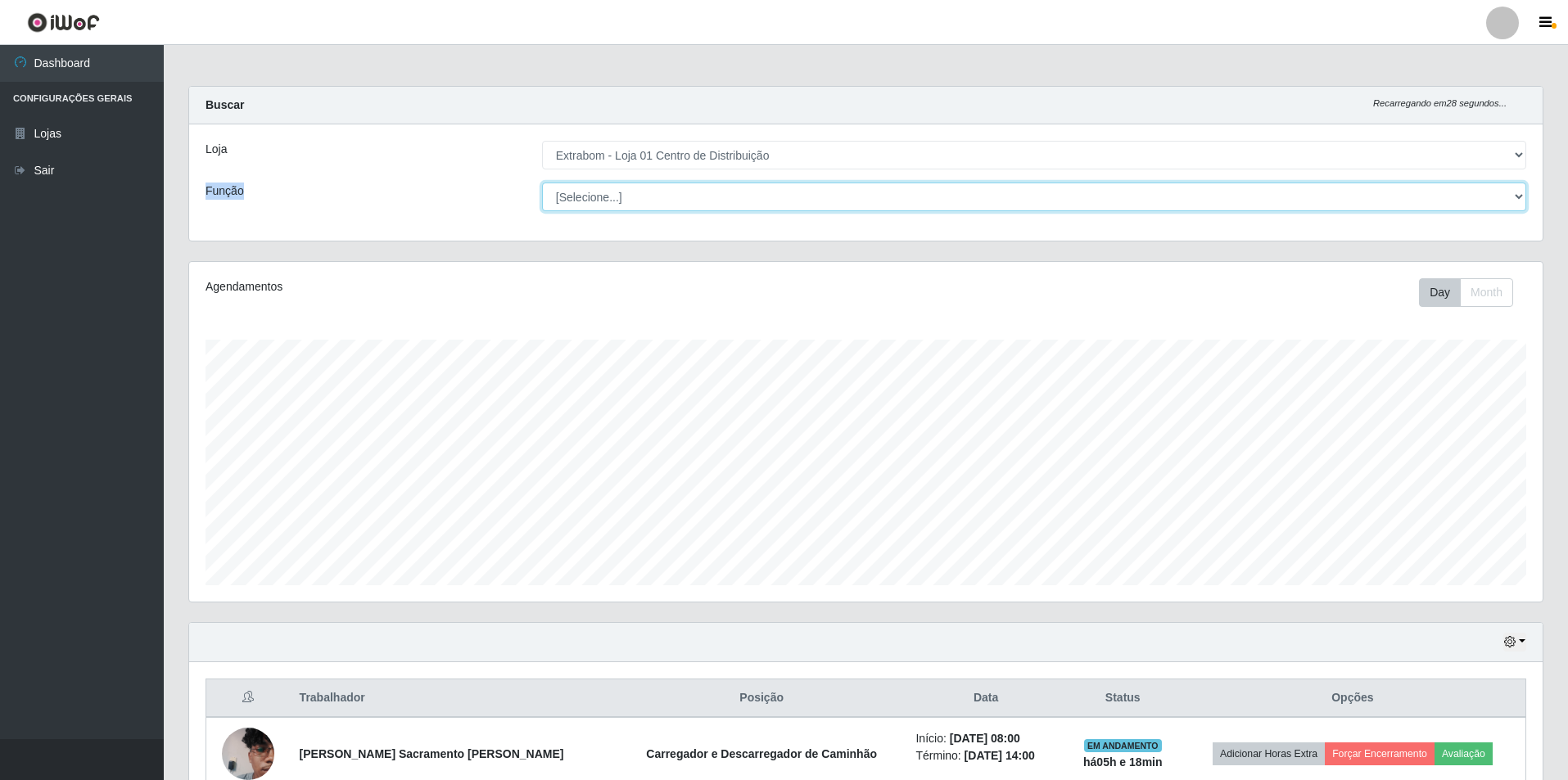
click at [542, 193] on select "[Selecione...] Carregador e Descarregador de Caminhão Carregador e Descarregado…" at bounding box center [1034, 197] width 984 height 29
click at [223, 193] on label "Função" at bounding box center [224, 191] width 39 height 17
click at [542, 193] on select "[Selecione...] Carregador e Descarregador de Caminhão Carregador e Descarregado…" at bounding box center [1034, 197] width 984 height 29
click at [216, 154] on label "Loja" at bounding box center [216, 149] width 22 height 17
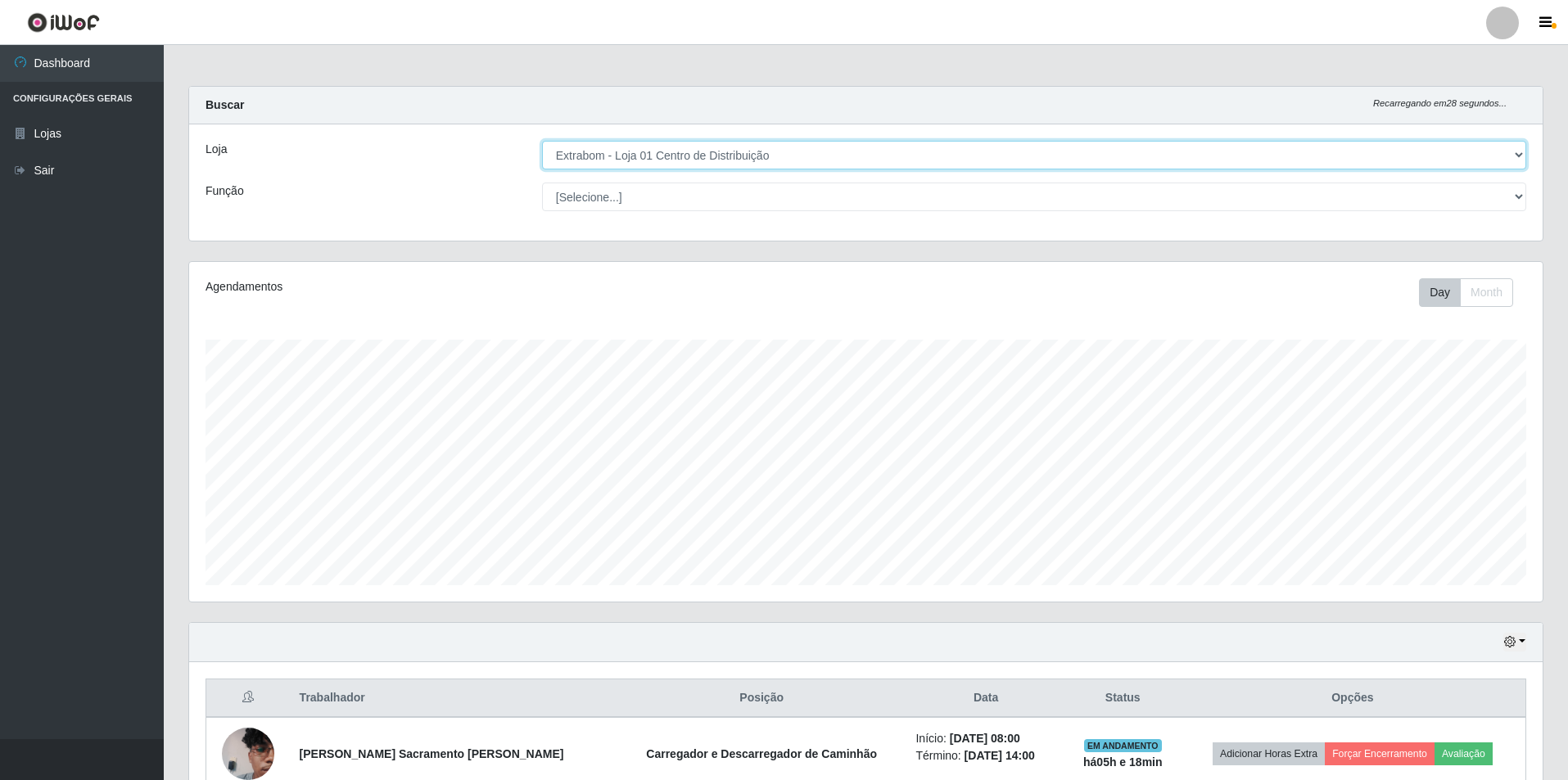
click at [542, 154] on select "[Selecione...] Extrabom - Loja 01 Centro de Distribuição" at bounding box center [1034, 155] width 984 height 29
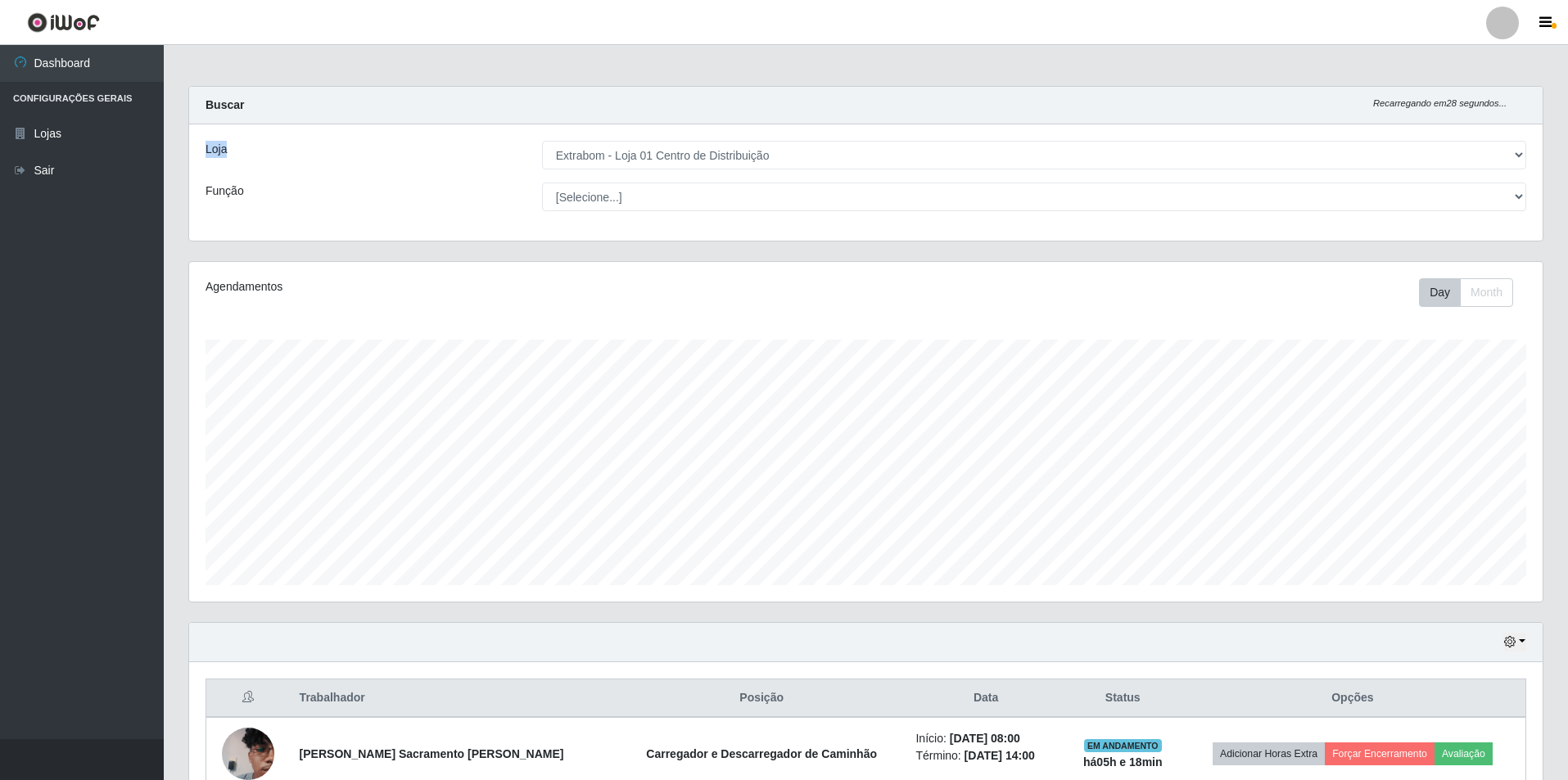
click at [216, 154] on label "Loja" at bounding box center [216, 149] width 22 height 17
click at [542, 154] on select "[Selecione...] Extrabom - Loja 01 Centro de Distribuição" at bounding box center [1034, 155] width 984 height 29
click at [226, 195] on label "Função" at bounding box center [224, 191] width 39 height 17
click at [542, 195] on select "[Selecione...] Carregador e Descarregador de Caminhão Carregador e Descarregado…" at bounding box center [1034, 197] width 984 height 29
click at [226, 195] on label "Função" at bounding box center [224, 191] width 39 height 17
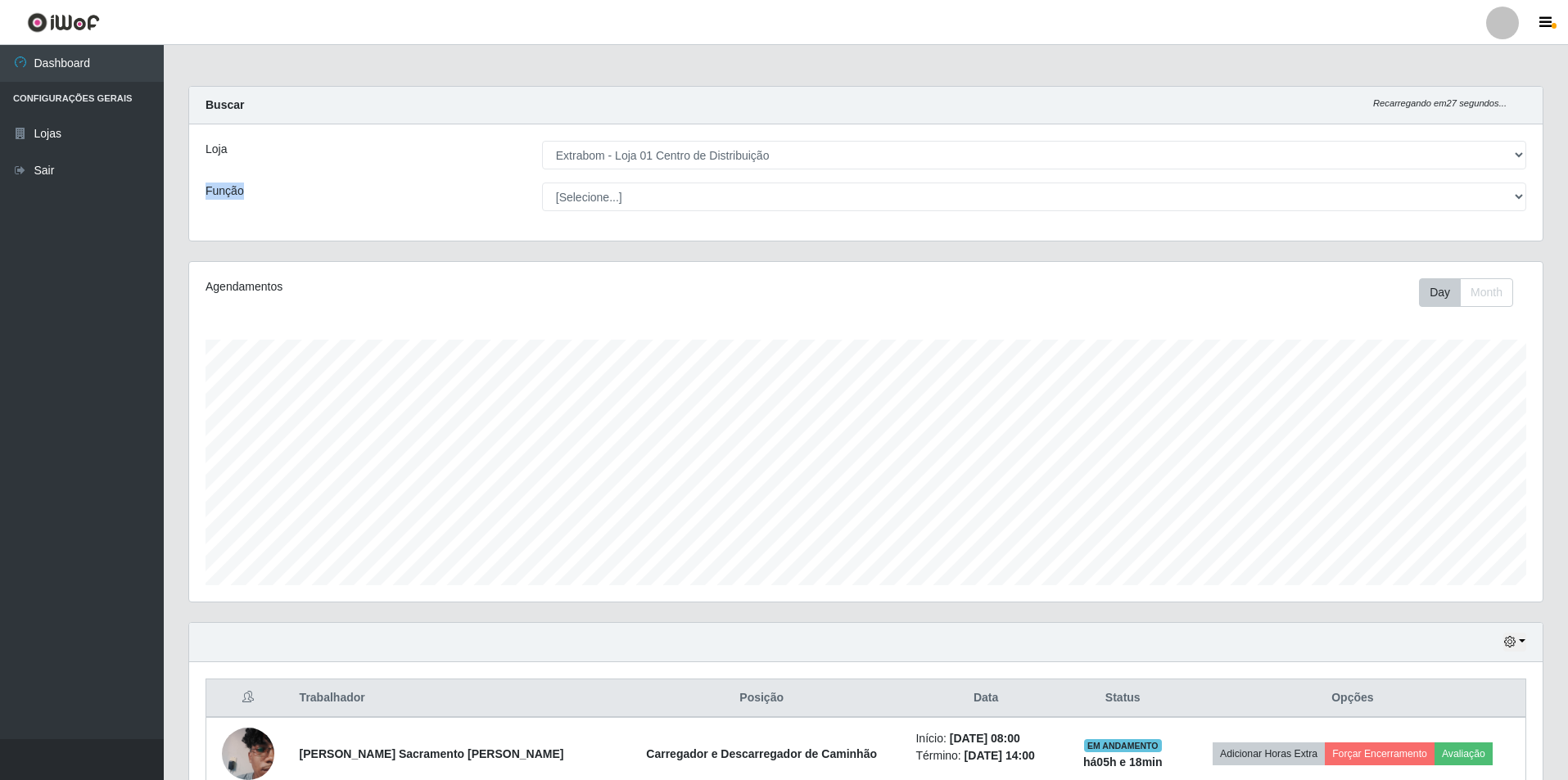
click at [542, 195] on select "[Selecione...] Carregador e Descarregador de Caminhão Carregador e Descarregado…" at bounding box center [1034, 197] width 984 height 29
click at [241, 285] on div "Agendamentos" at bounding box center [473, 287] width 536 height 17
click at [253, 285] on div "Agendamentos" at bounding box center [473, 287] width 536 height 17
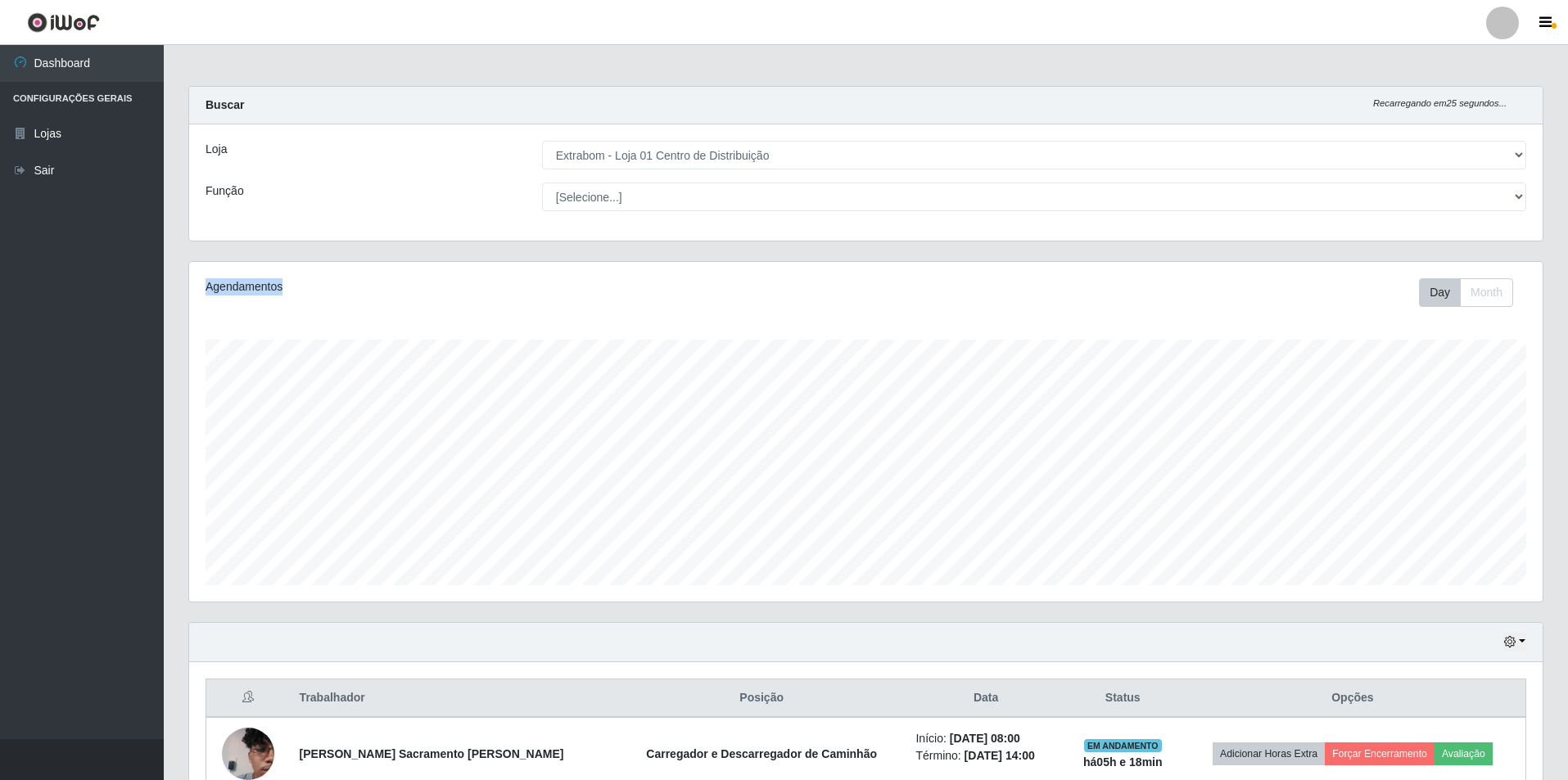
click at [253, 285] on div "Agendamentos" at bounding box center [473, 287] width 536 height 17
